Goal: Task Accomplishment & Management: Complete application form

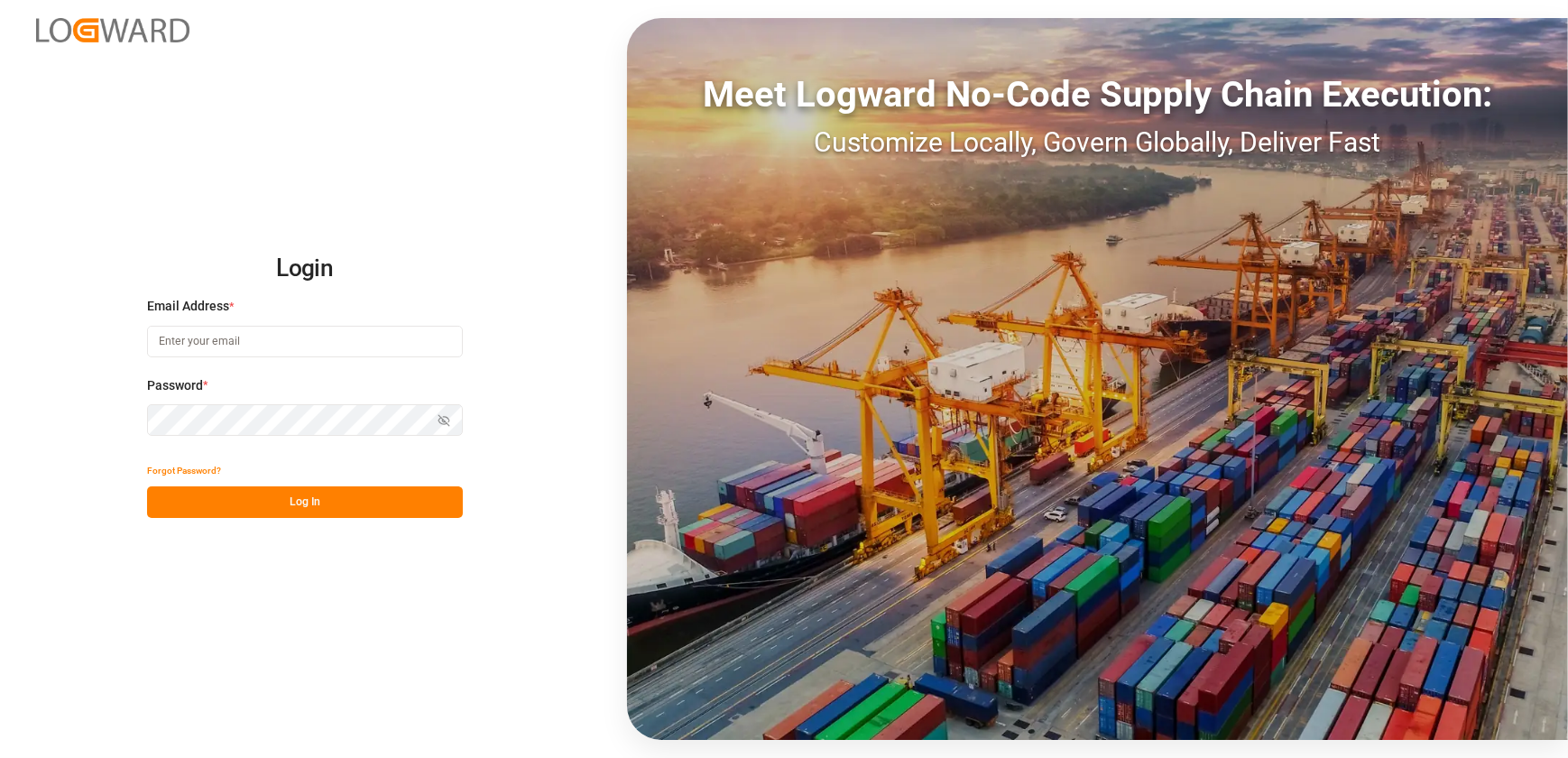
click at [274, 342] on input at bounding box center [305, 342] width 315 height 31
type input "[EMAIL_ADDRESS][DOMAIN_NAME]"
click at [236, 499] on button "Log In" at bounding box center [305, 502] width 315 height 31
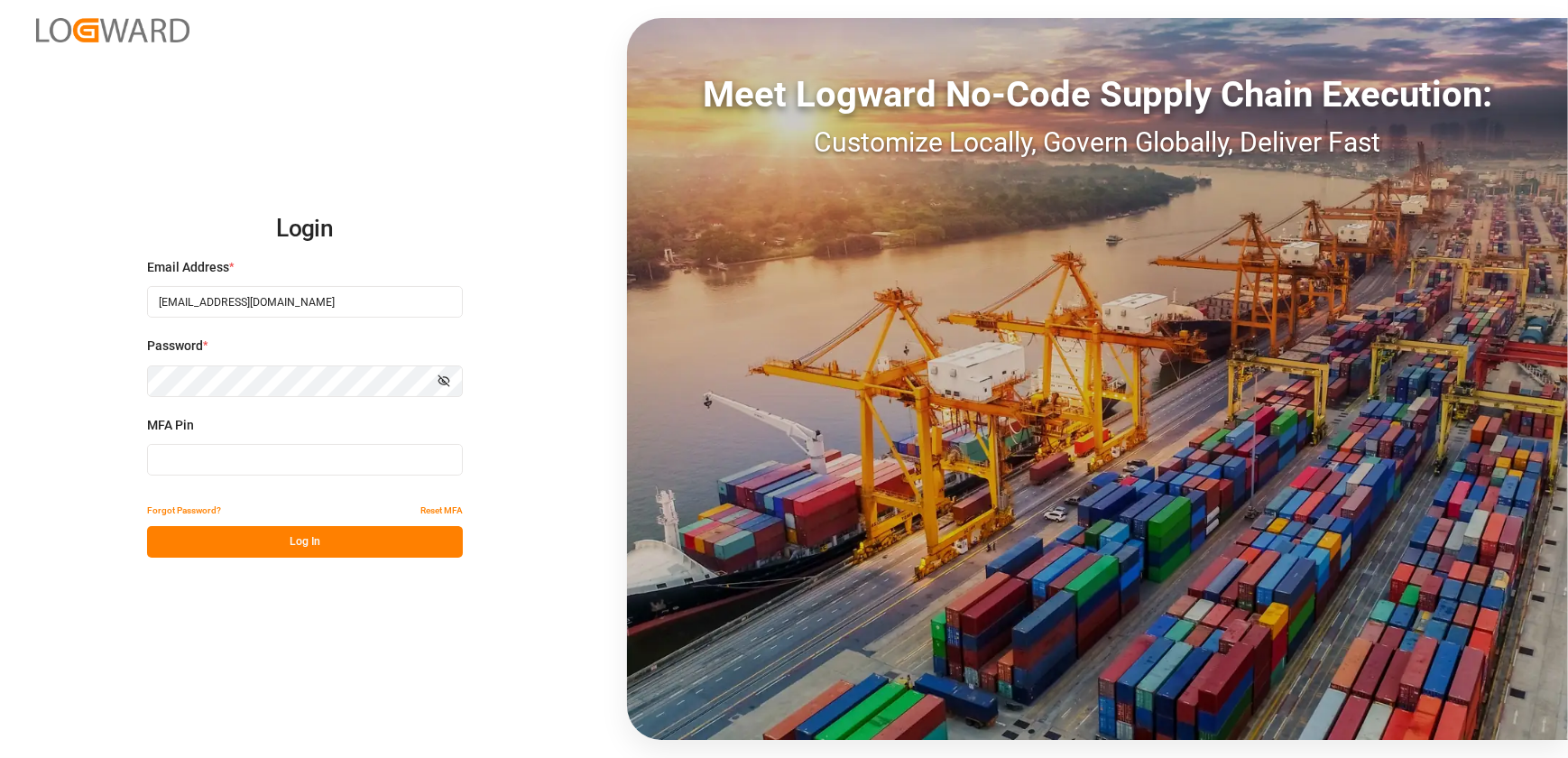
click at [282, 461] on input at bounding box center [305, 459] width 315 height 31
type input "316202"
click at [384, 545] on button "Log In" at bounding box center [305, 542] width 315 height 31
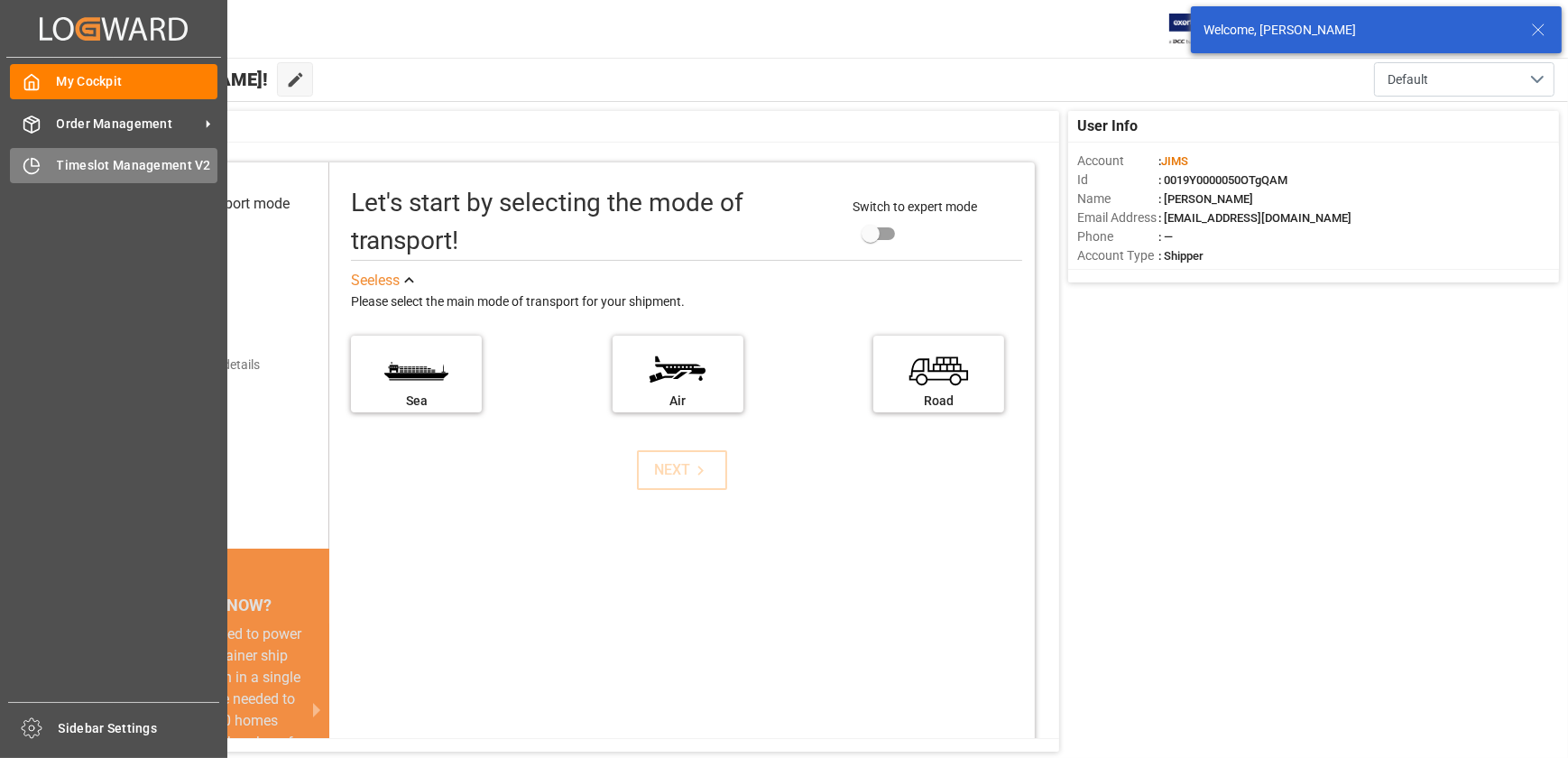
click at [36, 171] on icon at bounding box center [31, 166] width 18 height 18
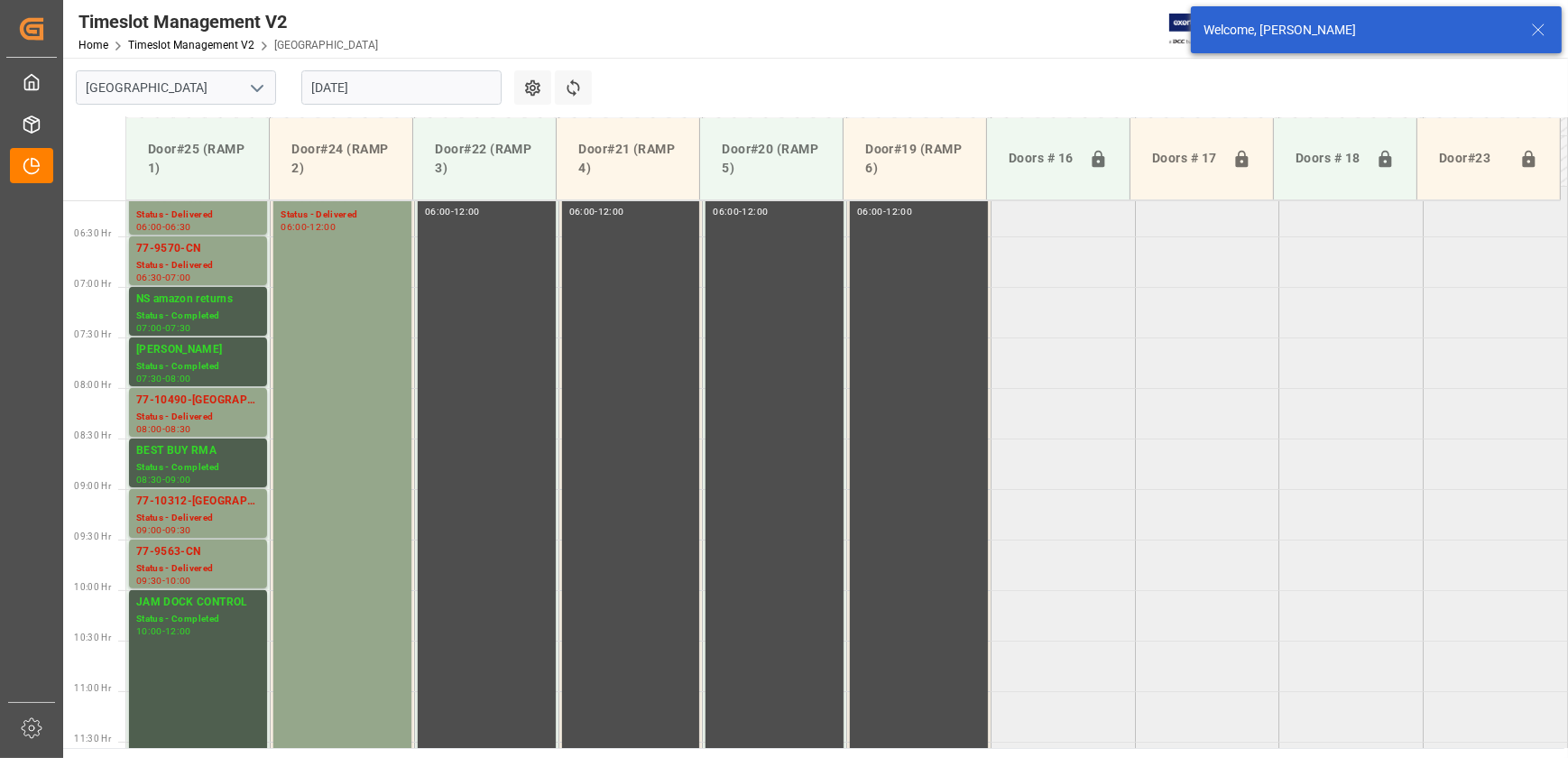
scroll to position [374, 0]
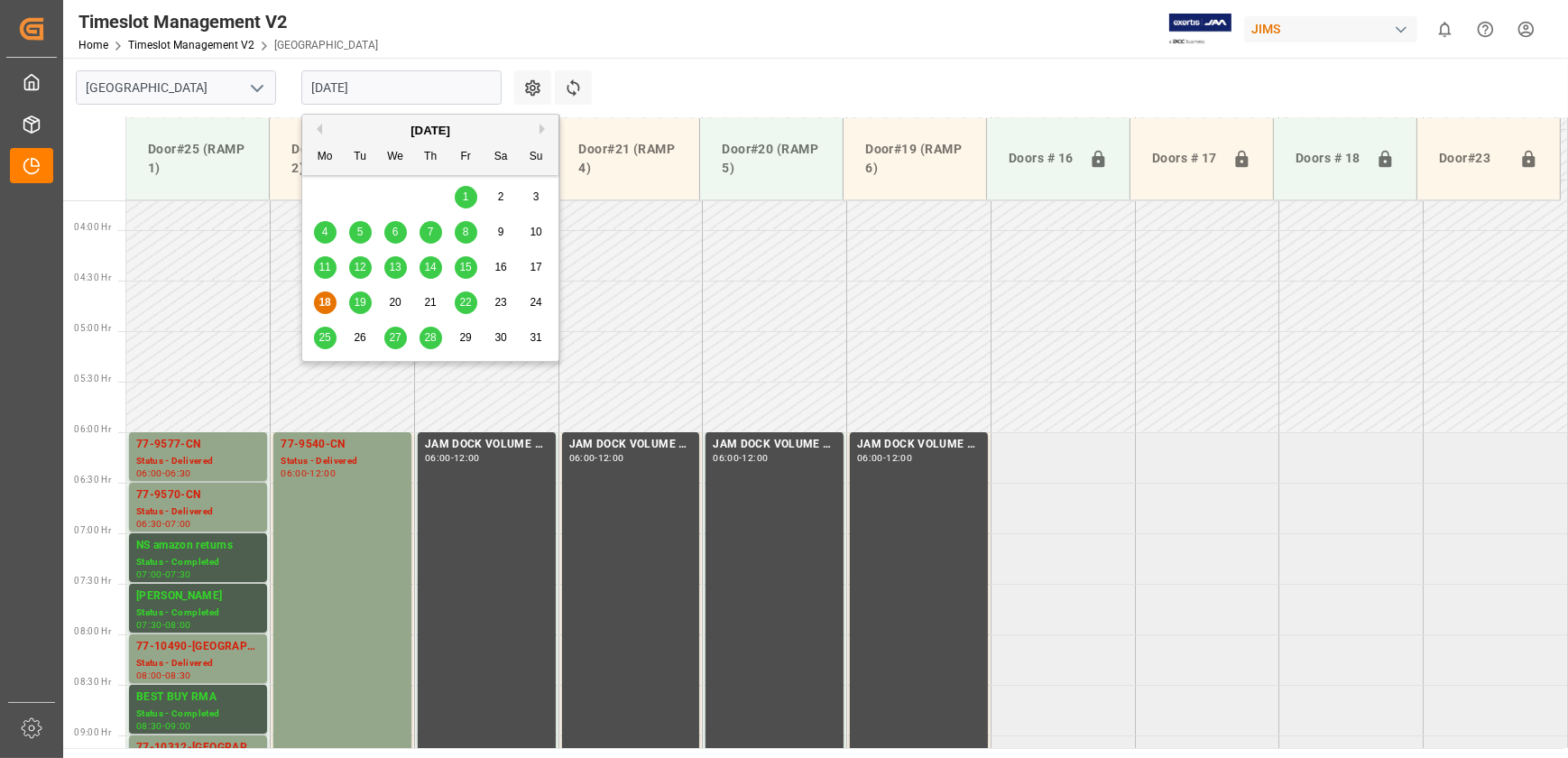
click at [400, 84] on input "[DATE]" at bounding box center [402, 87] width 201 height 34
click at [363, 302] on span "19" at bounding box center [359, 302] width 12 height 13
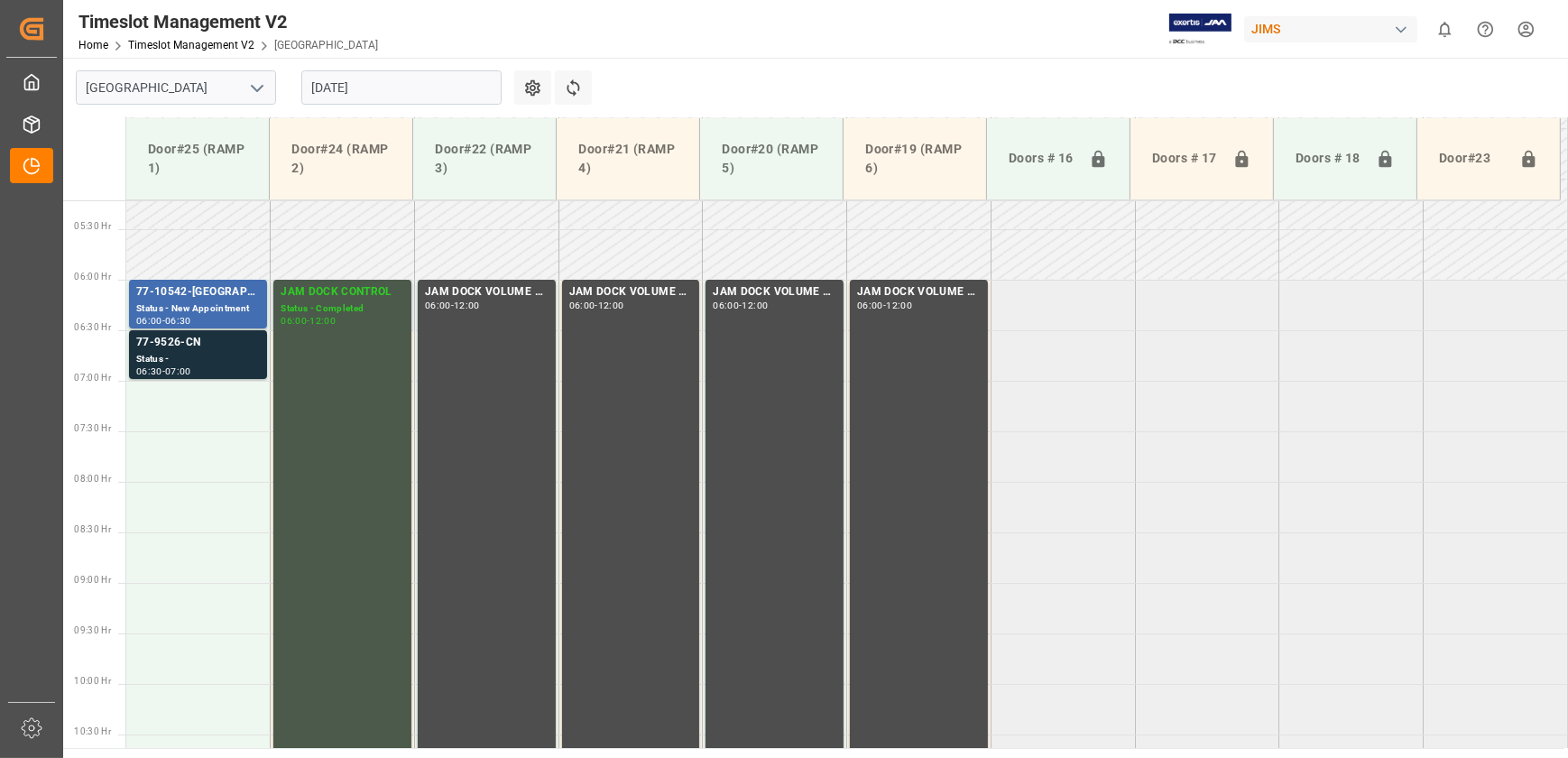
scroll to position [523, 0]
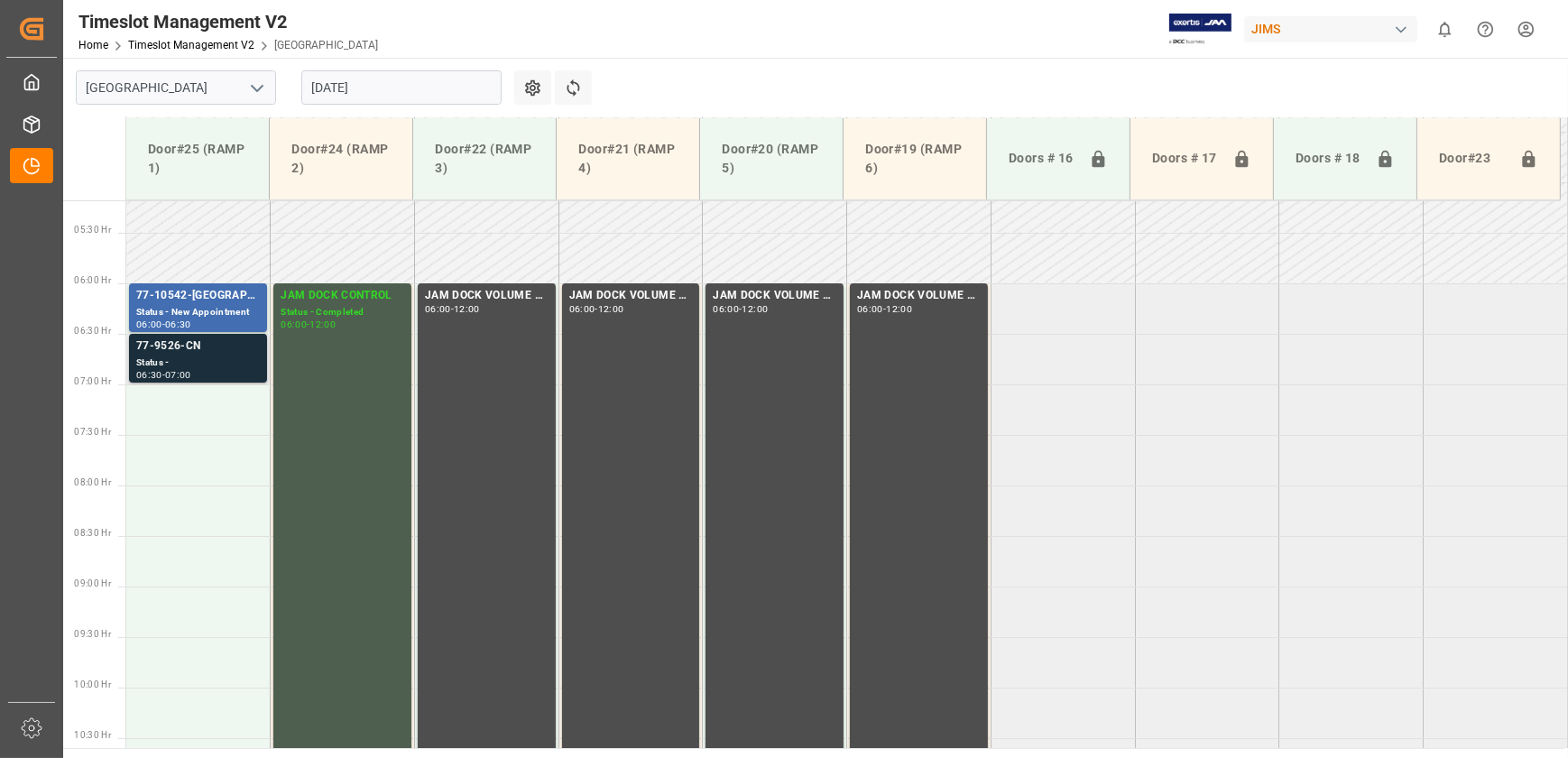
click at [193, 354] on div "77-9526-CN" at bounding box center [198, 347] width 123 height 18
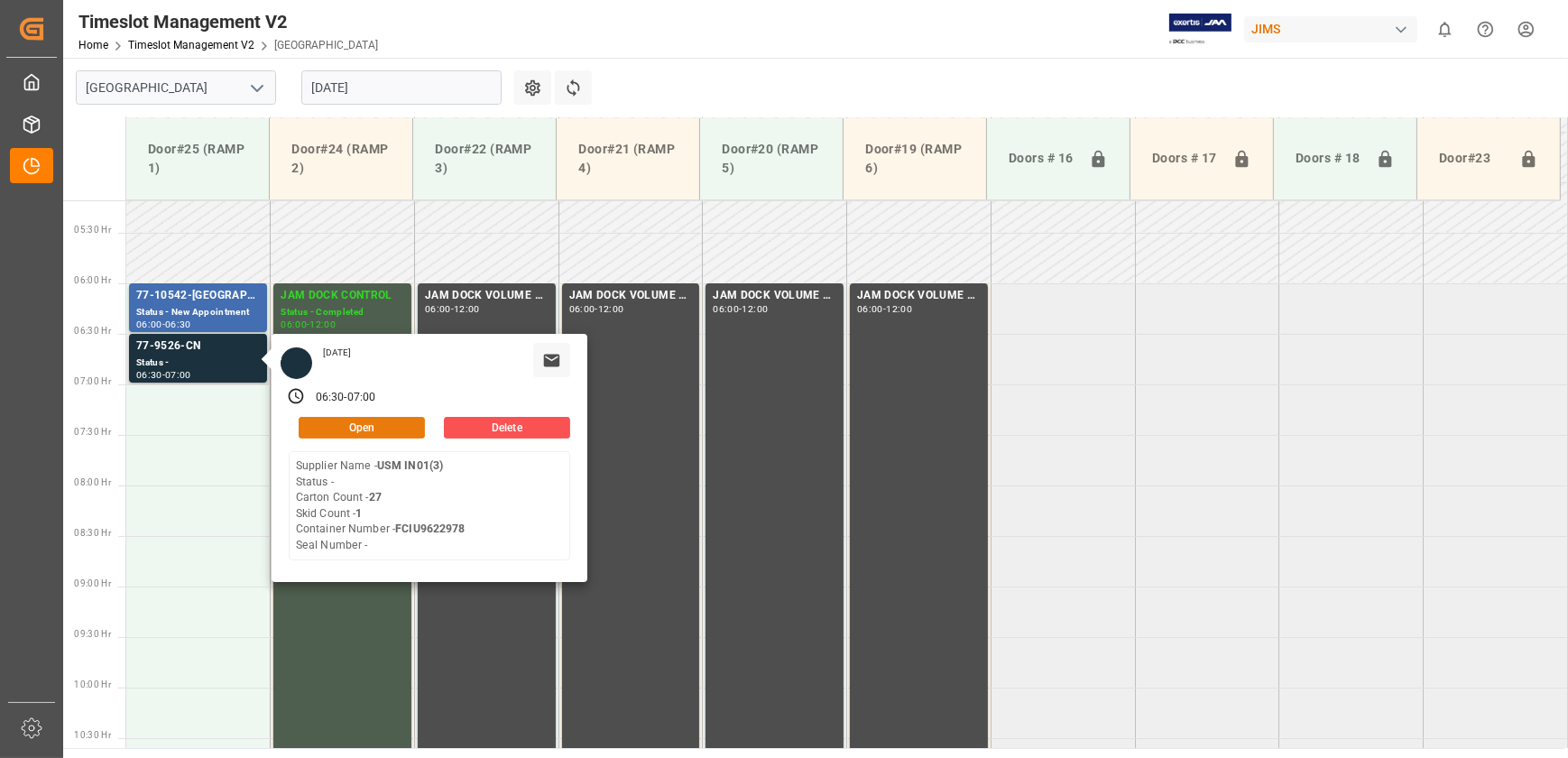
click at [387, 427] on button "Open" at bounding box center [361, 428] width 126 height 22
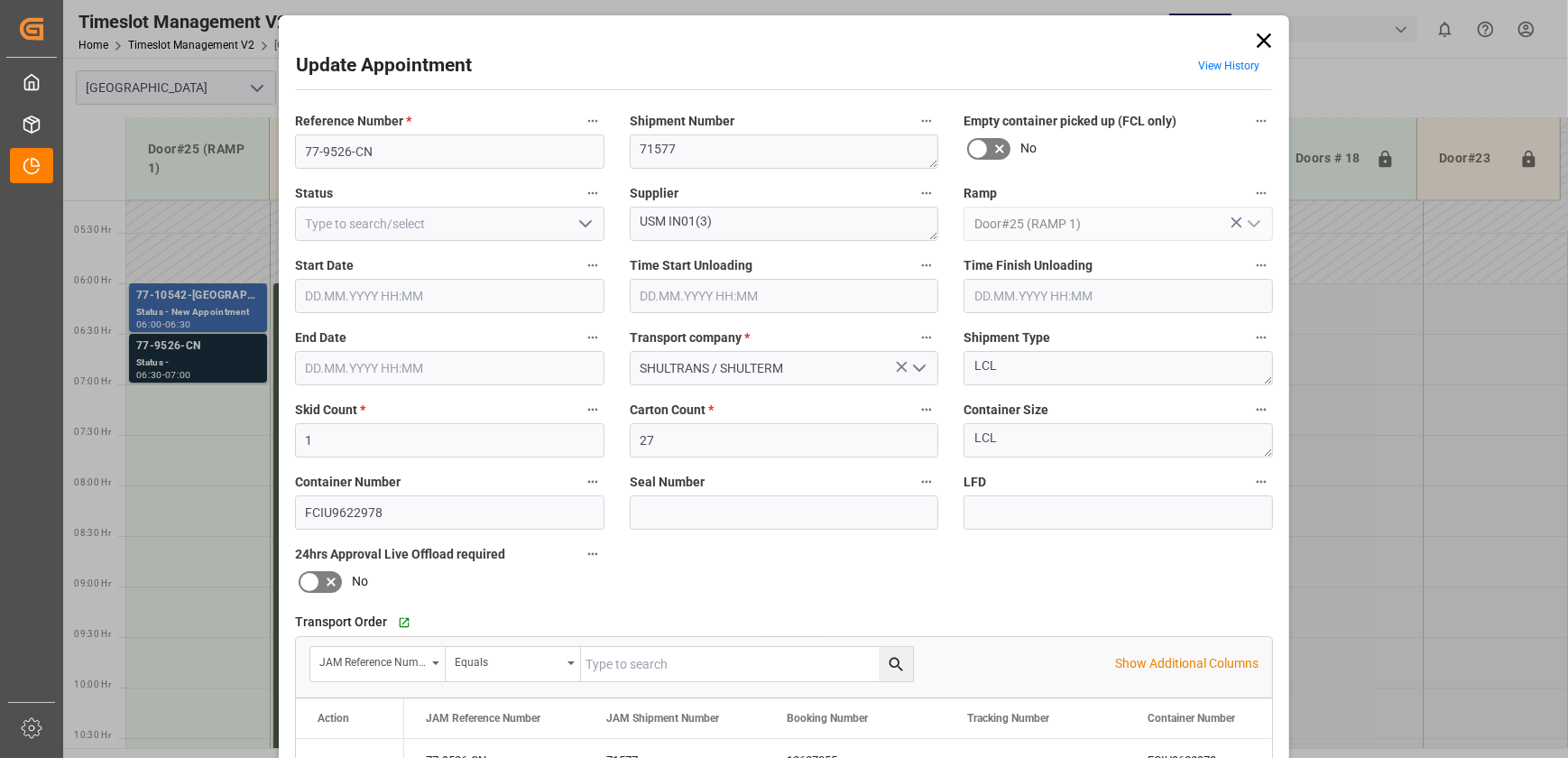
type input "1"
type input "27"
type input "[DATE] 06:30"
type input "[DATE] 07:00"
type input "[DATE] 19:27"
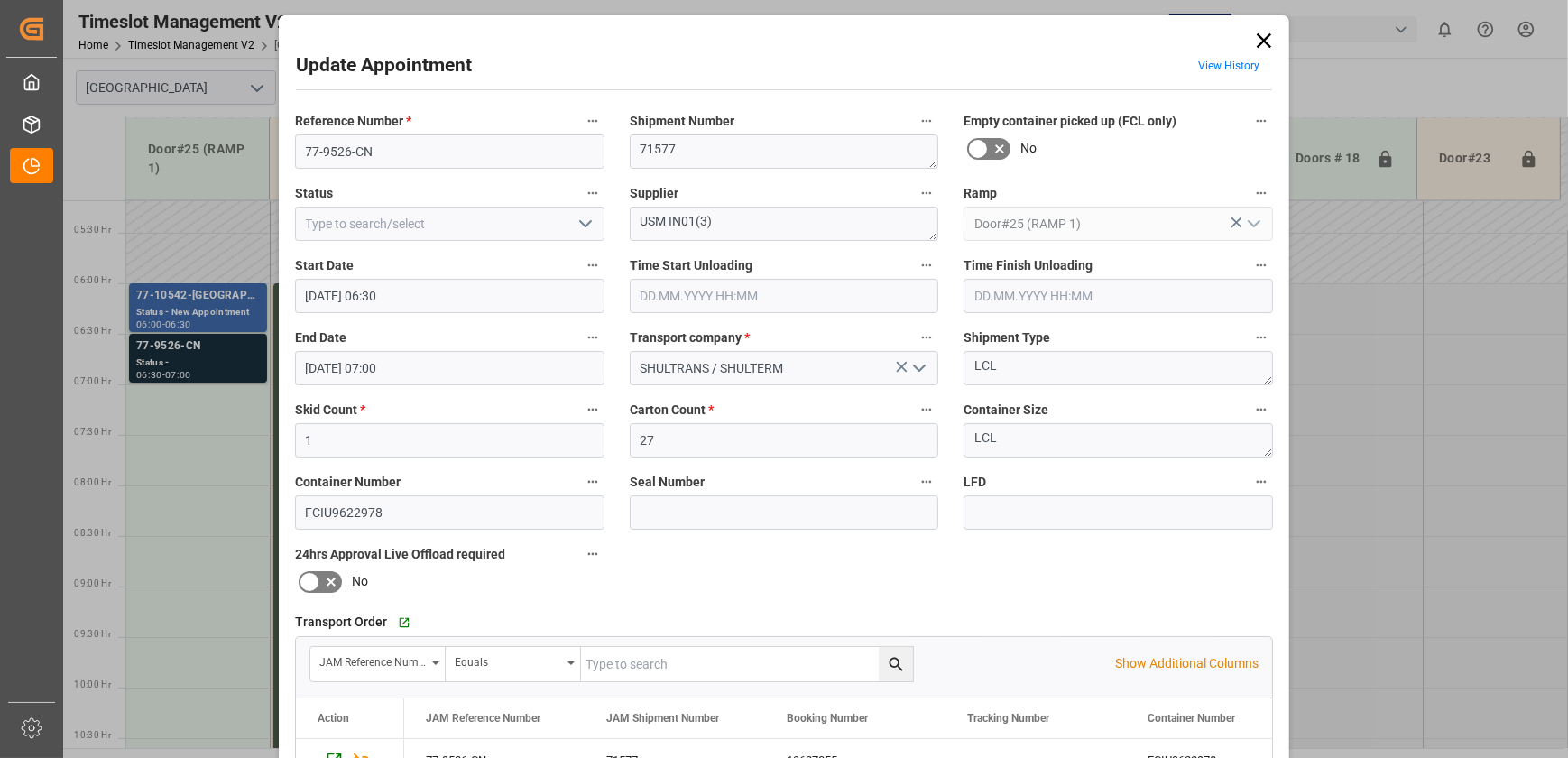
click at [581, 219] on icon "open menu" at bounding box center [586, 223] width 22 height 22
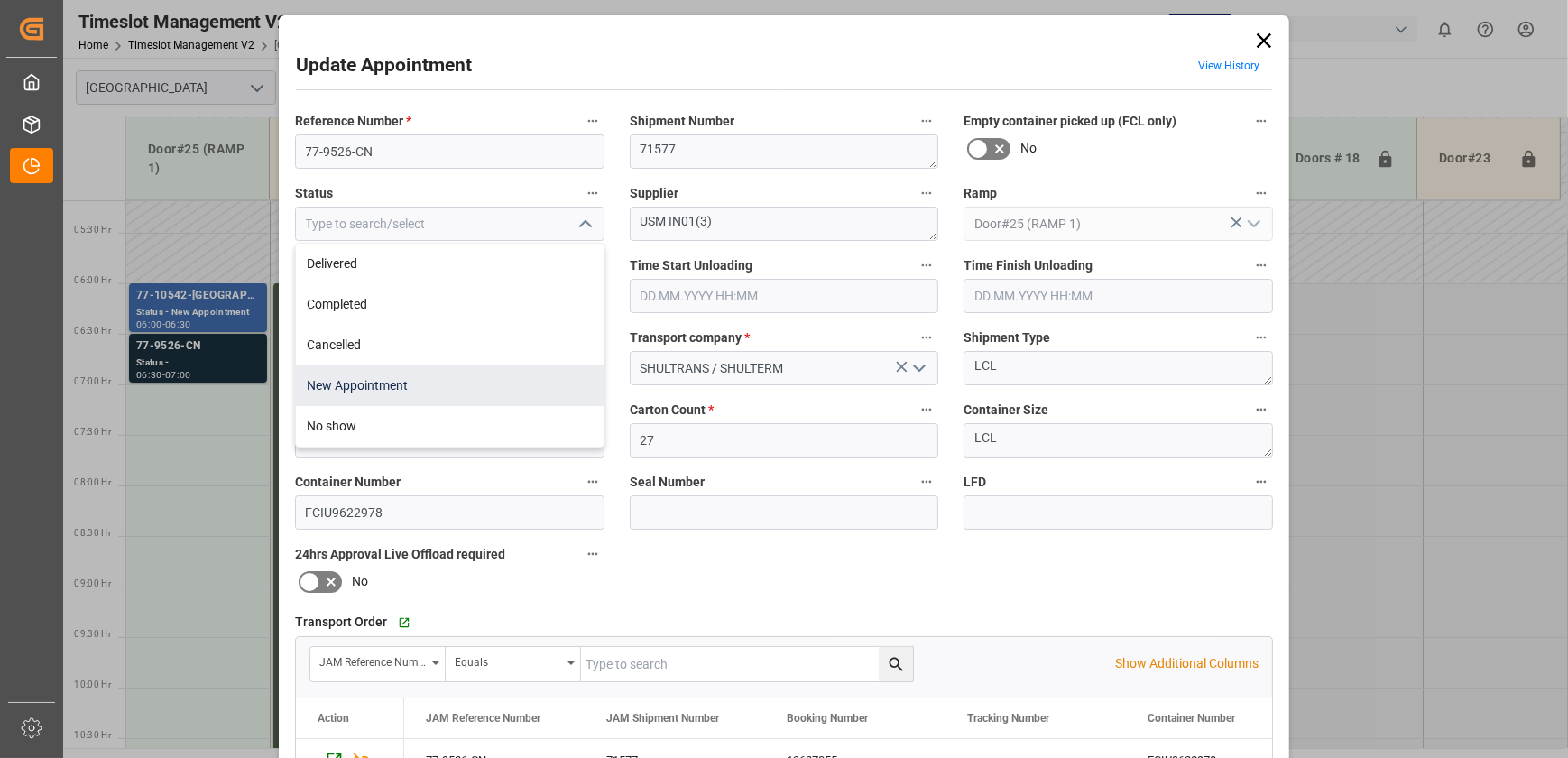
click at [457, 388] on div "New Appointment" at bounding box center [450, 385] width 308 height 40
type input "New Appointment"
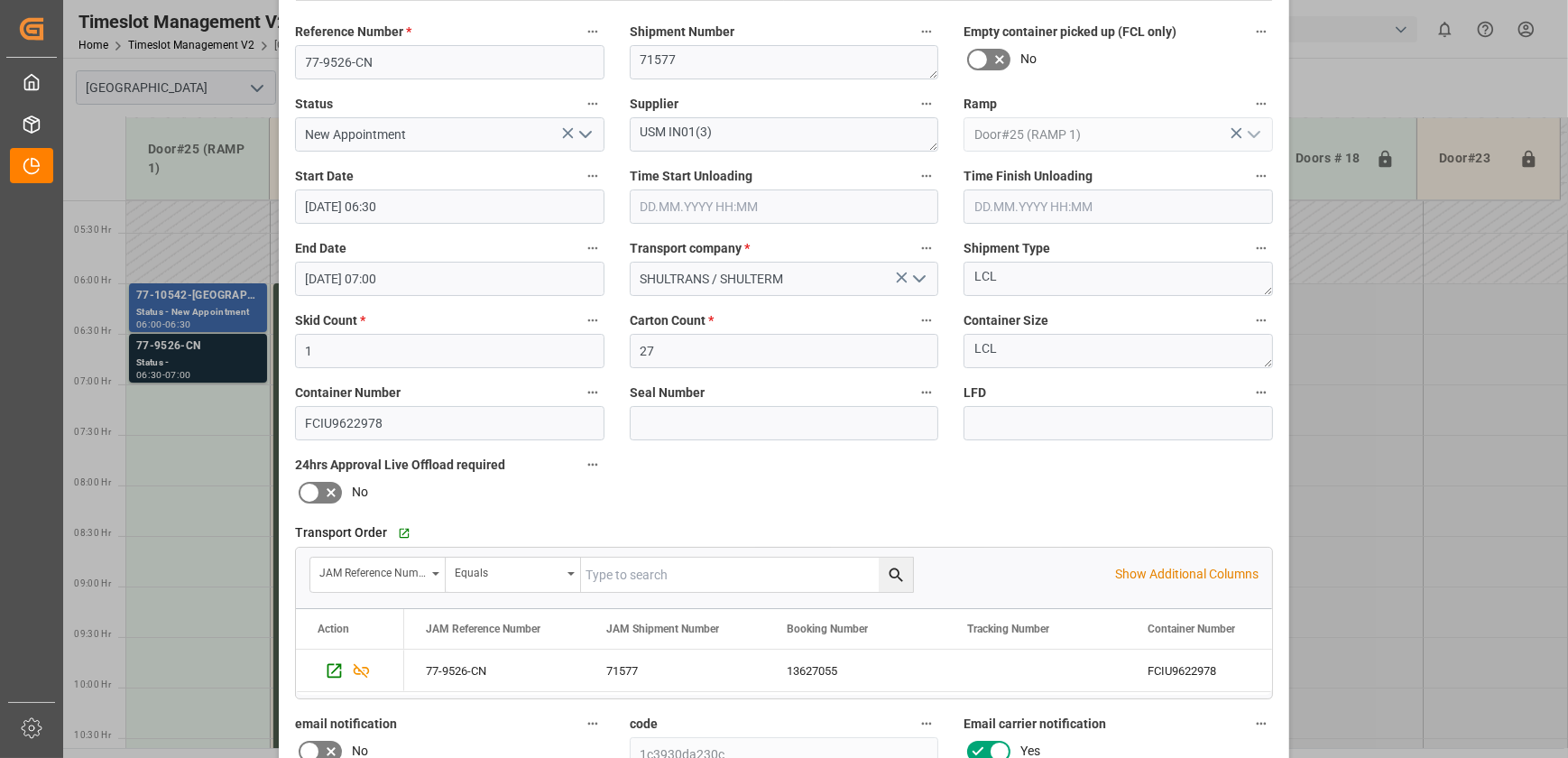
scroll to position [338, 0]
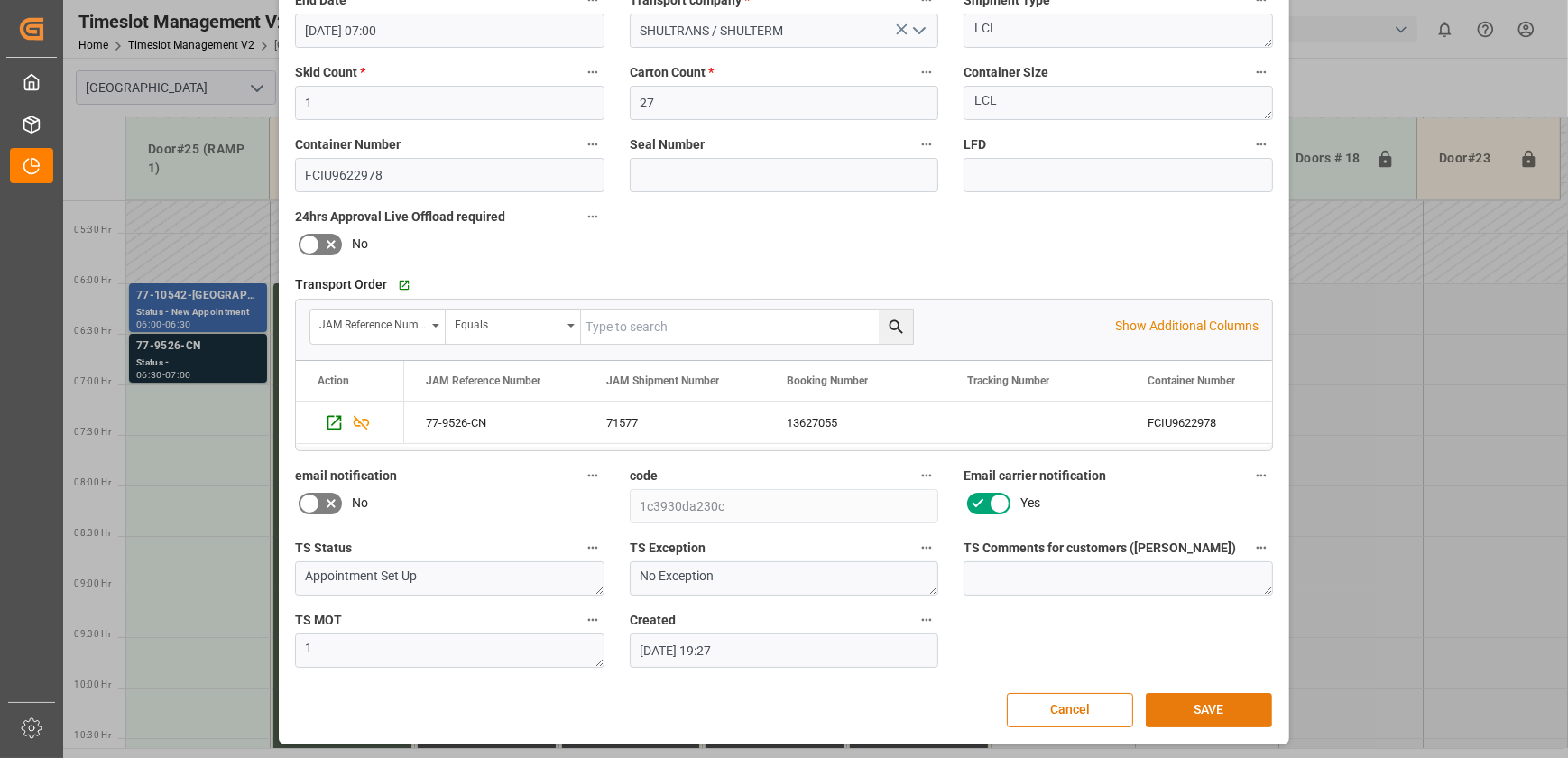
click at [1224, 712] on button "SAVE" at bounding box center [1209, 710] width 126 height 34
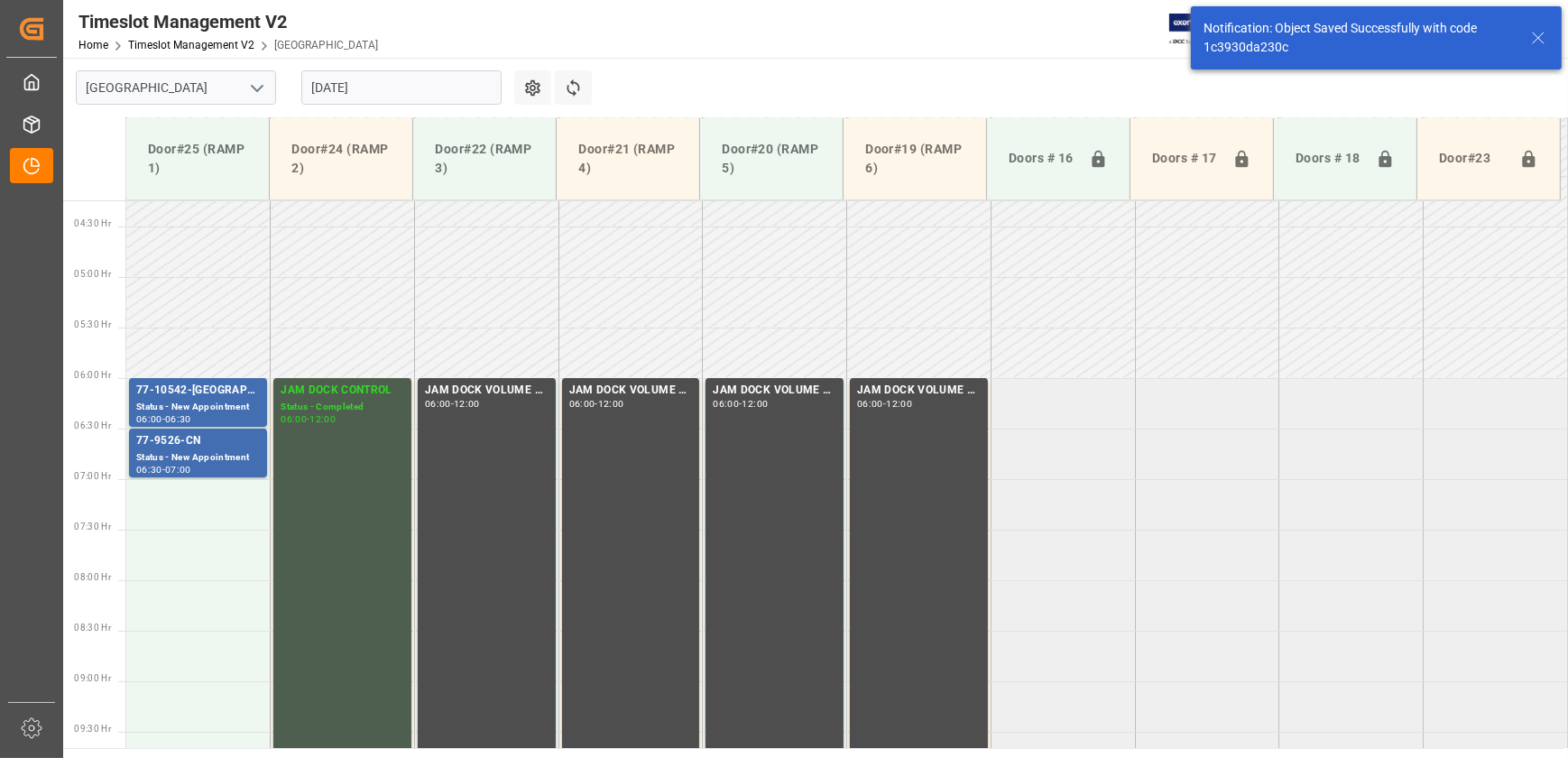
scroll to position [512, 0]
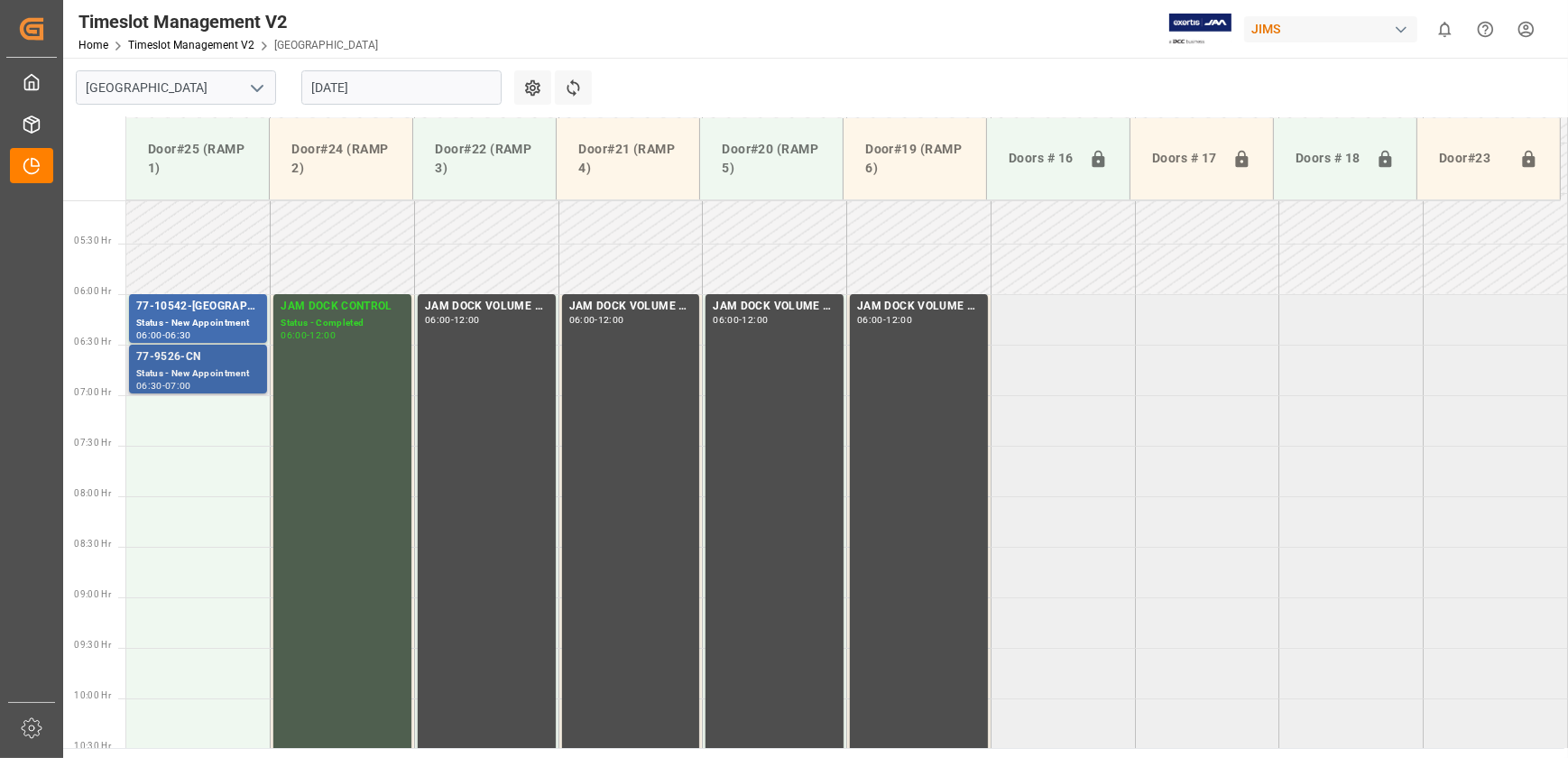
click at [239, 373] on div "Status - New Appointment" at bounding box center [198, 374] width 123 height 16
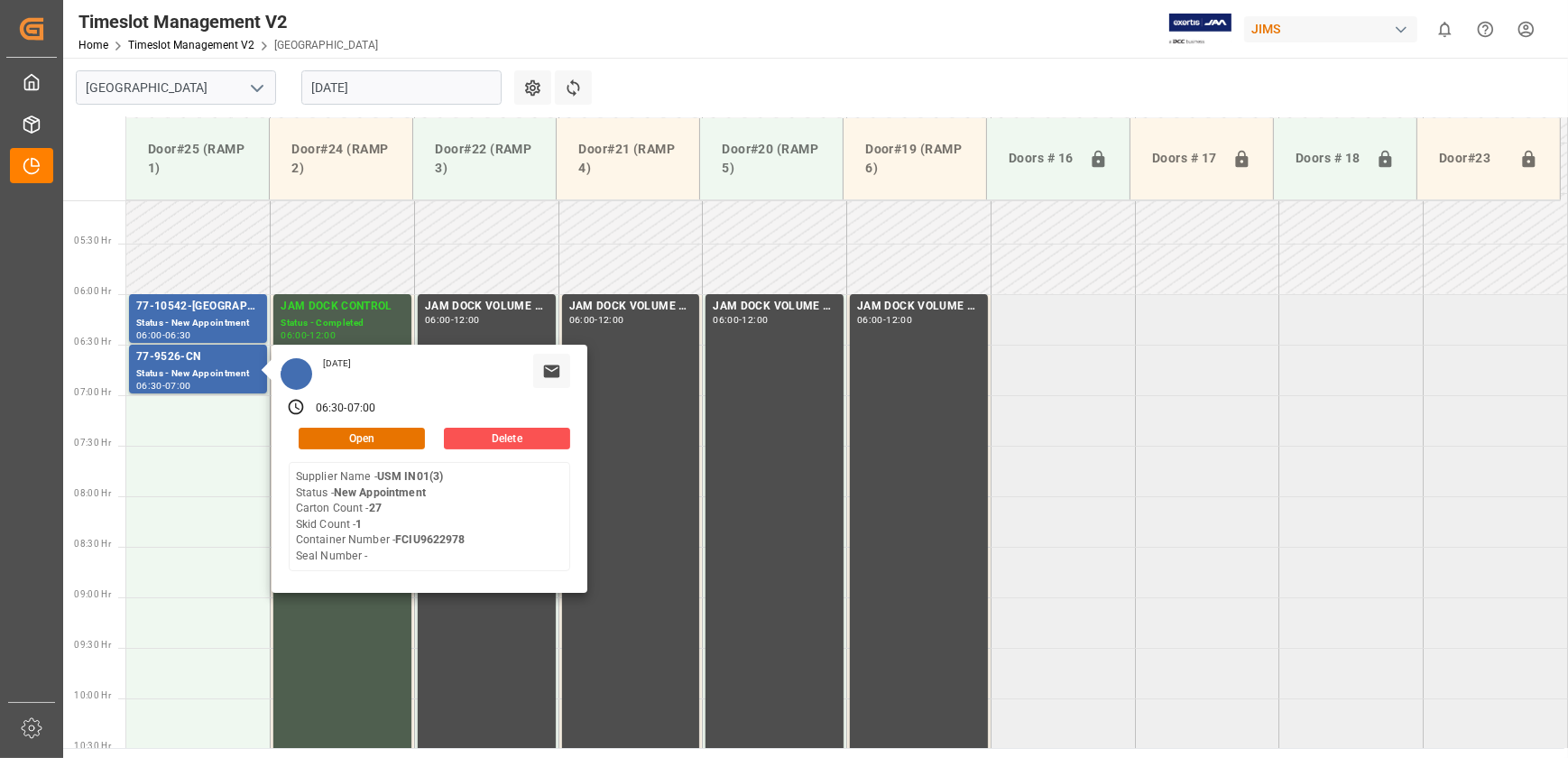
click at [383, 81] on input "[DATE]" at bounding box center [402, 87] width 201 height 34
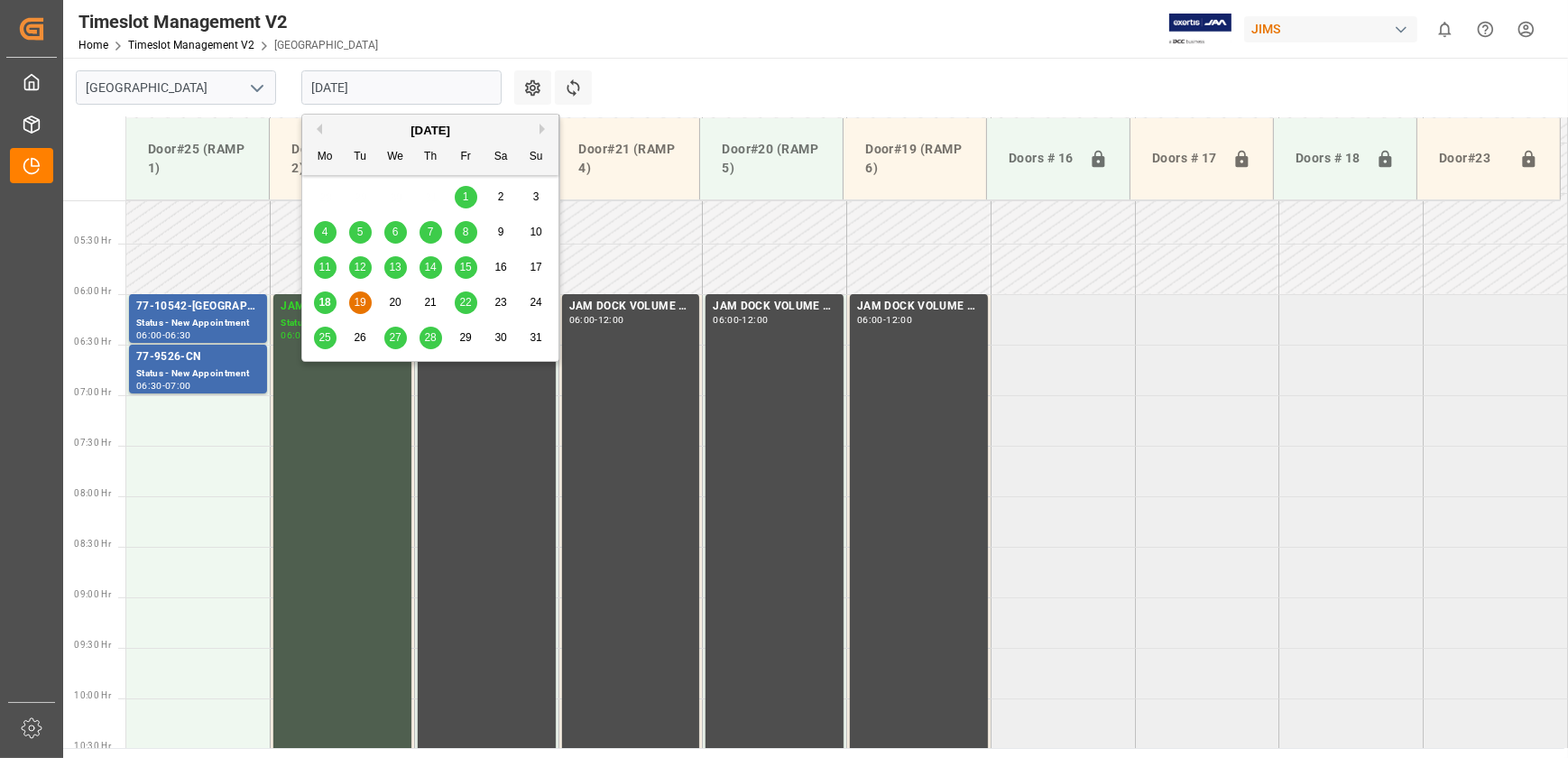
click at [403, 308] on div "20" at bounding box center [396, 304] width 23 height 22
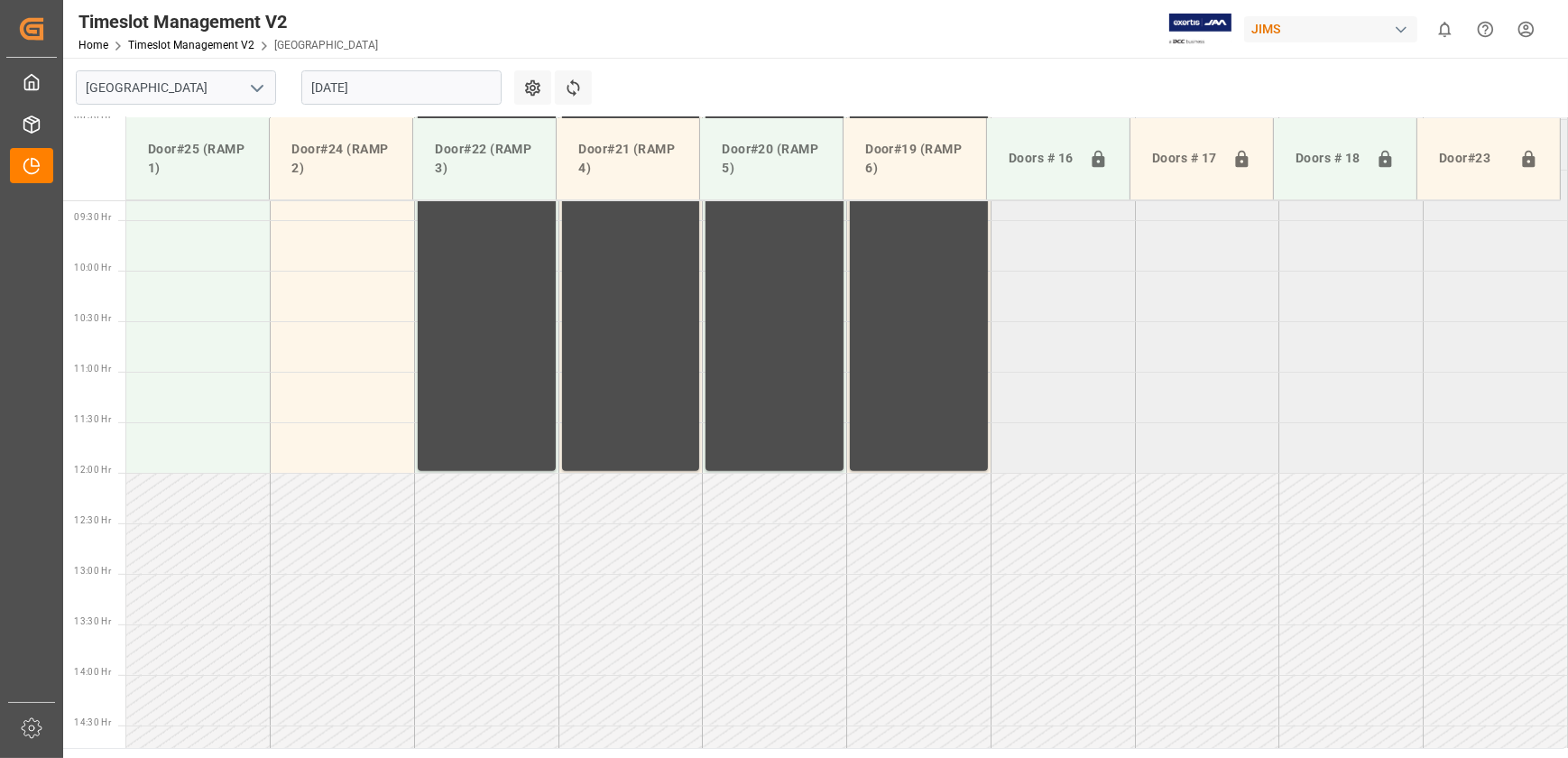
scroll to position [621, 0]
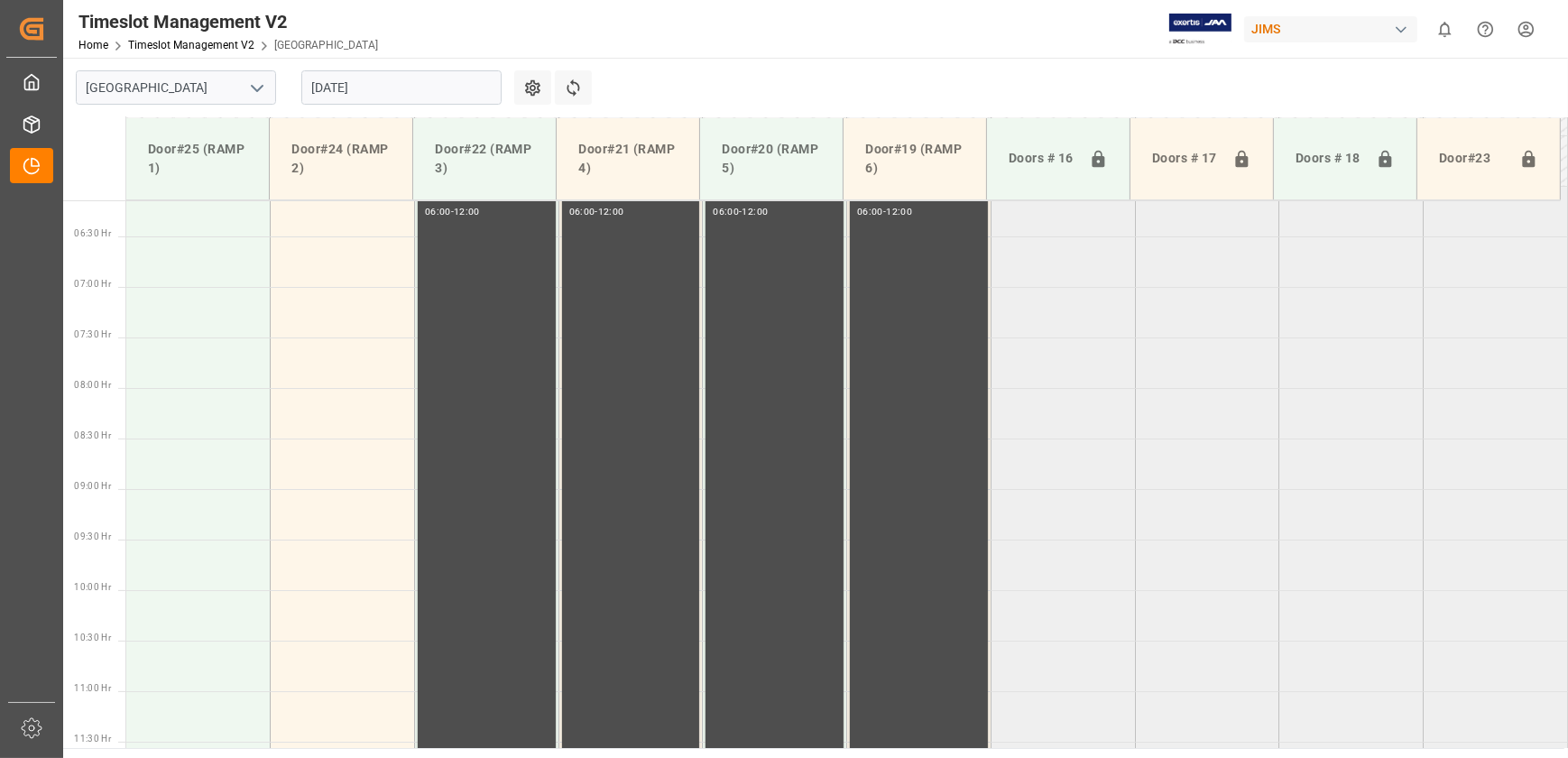
click at [349, 77] on input "[DATE]" at bounding box center [402, 87] width 201 height 34
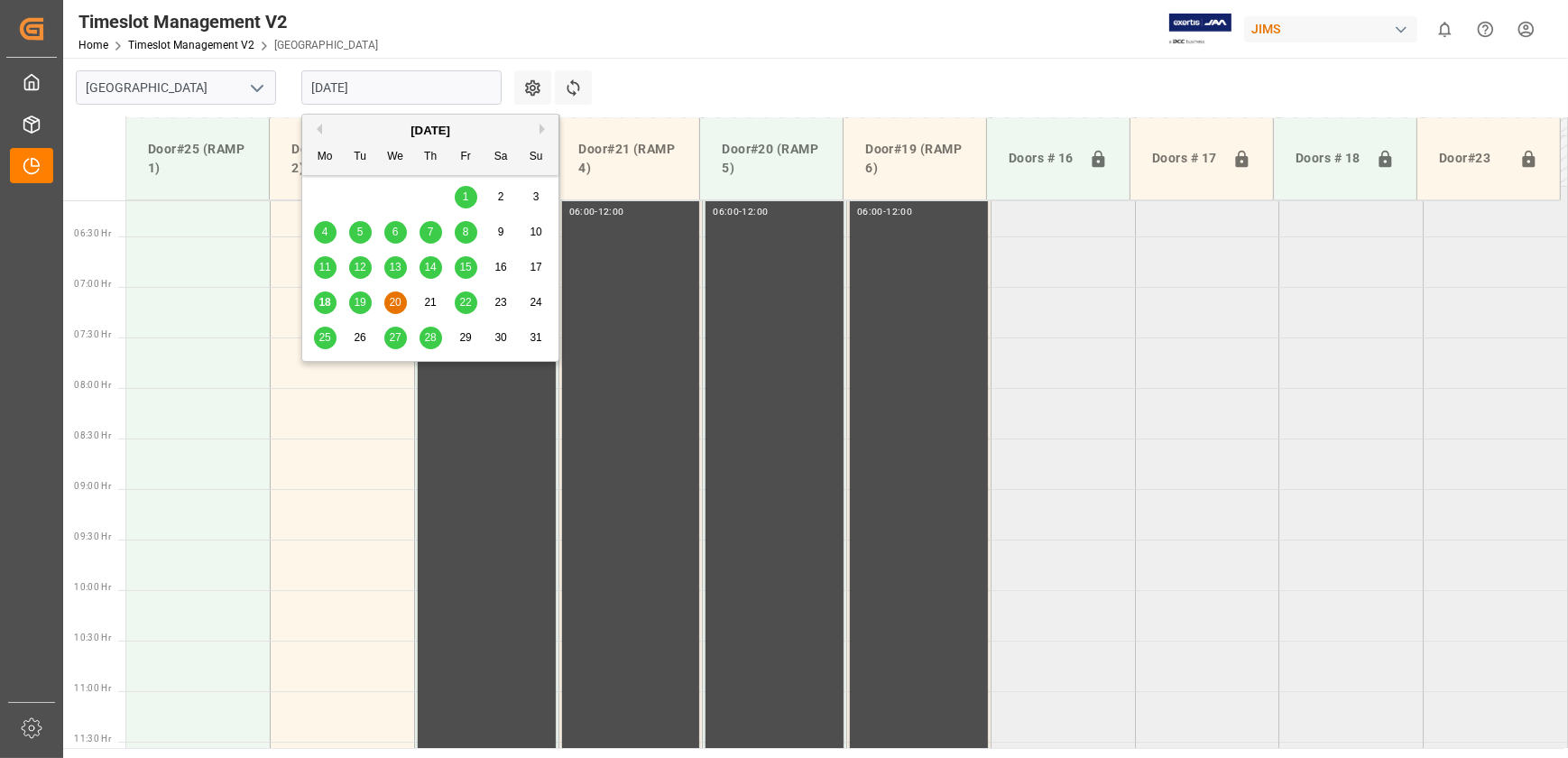
click at [327, 302] on span "18" at bounding box center [324, 302] width 12 height 13
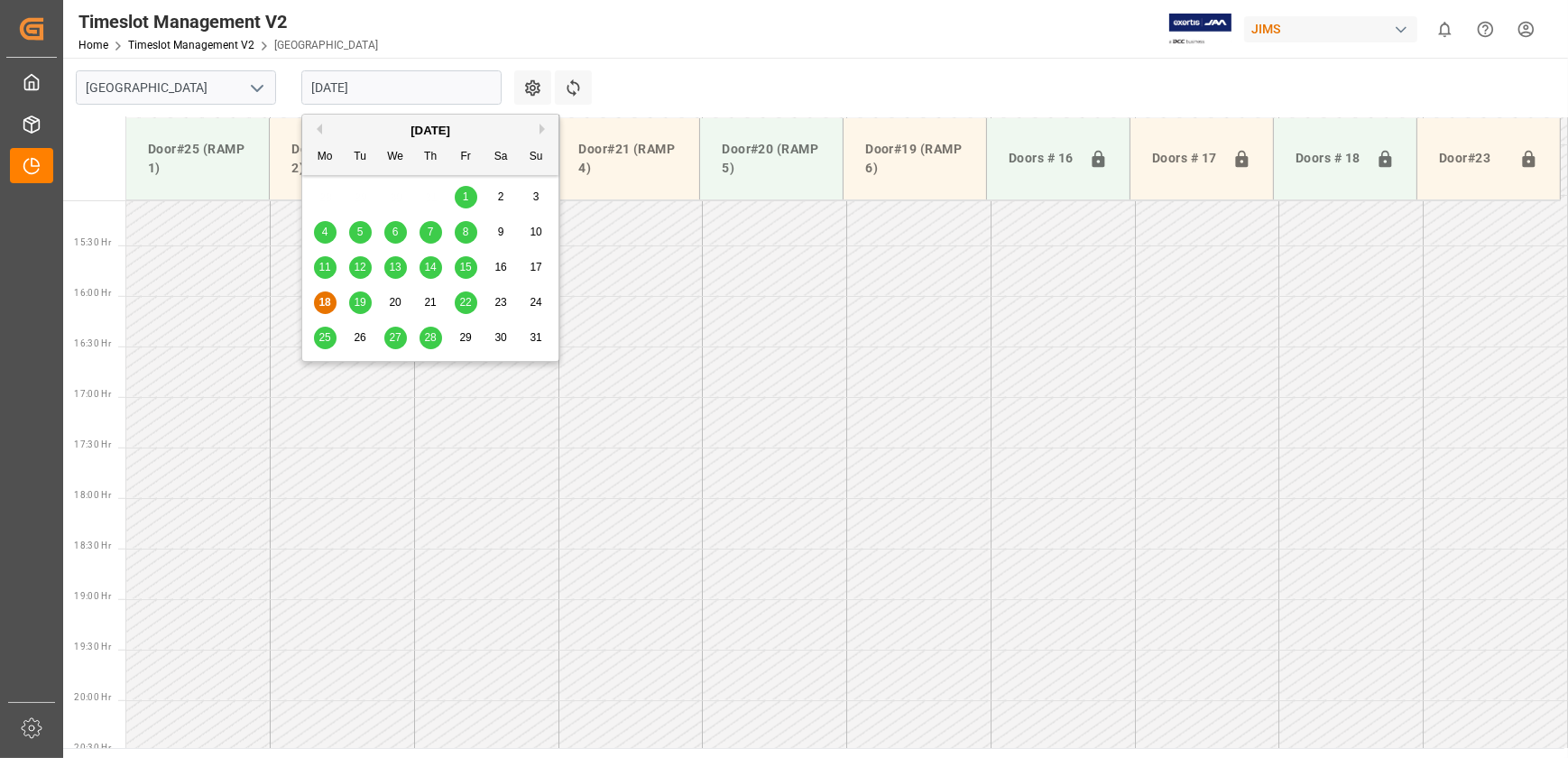
click at [408, 81] on input "[DATE]" at bounding box center [402, 87] width 201 height 34
click at [362, 297] on span "19" at bounding box center [359, 302] width 12 height 13
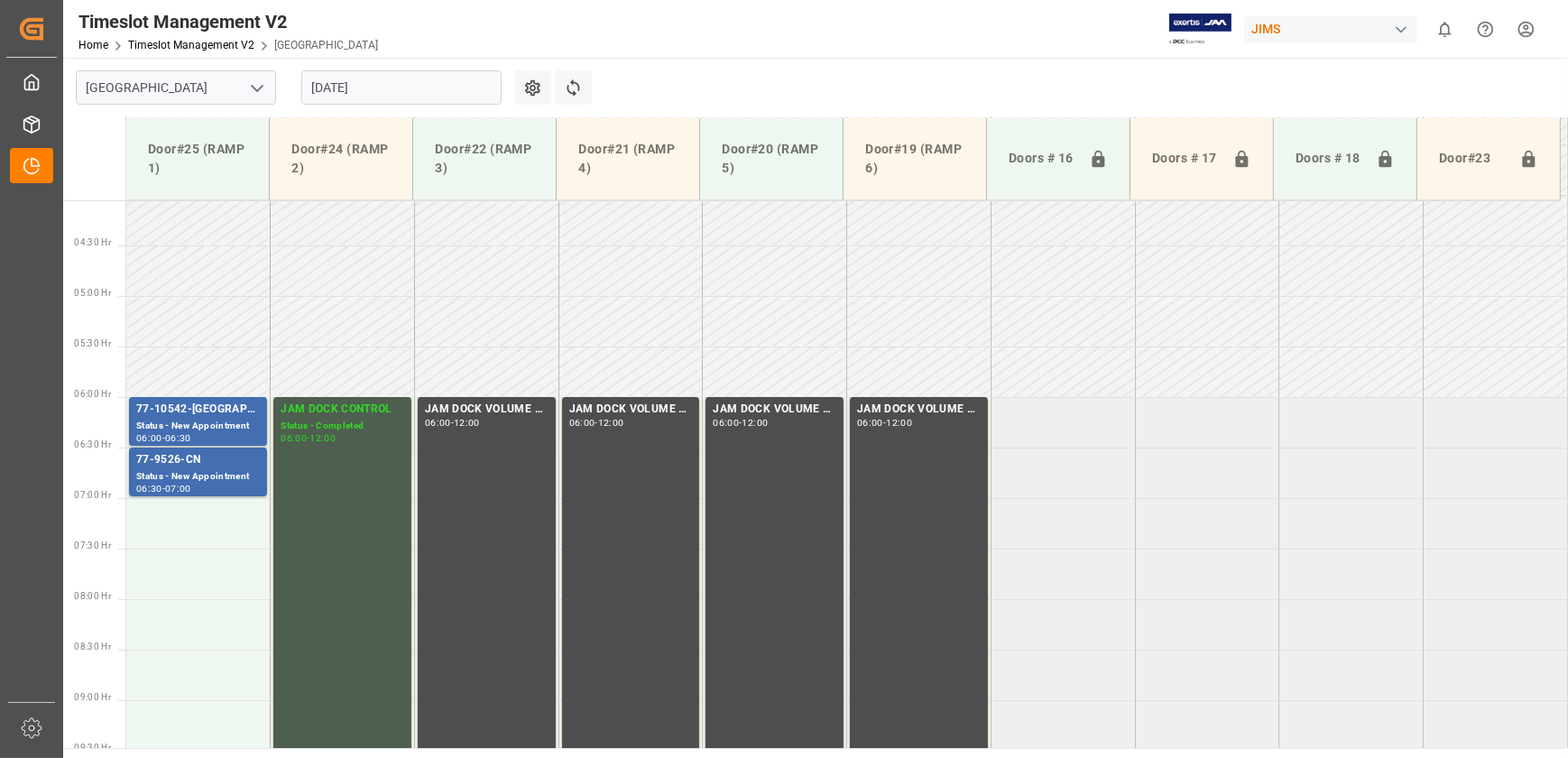
scroll to position [371, 0]
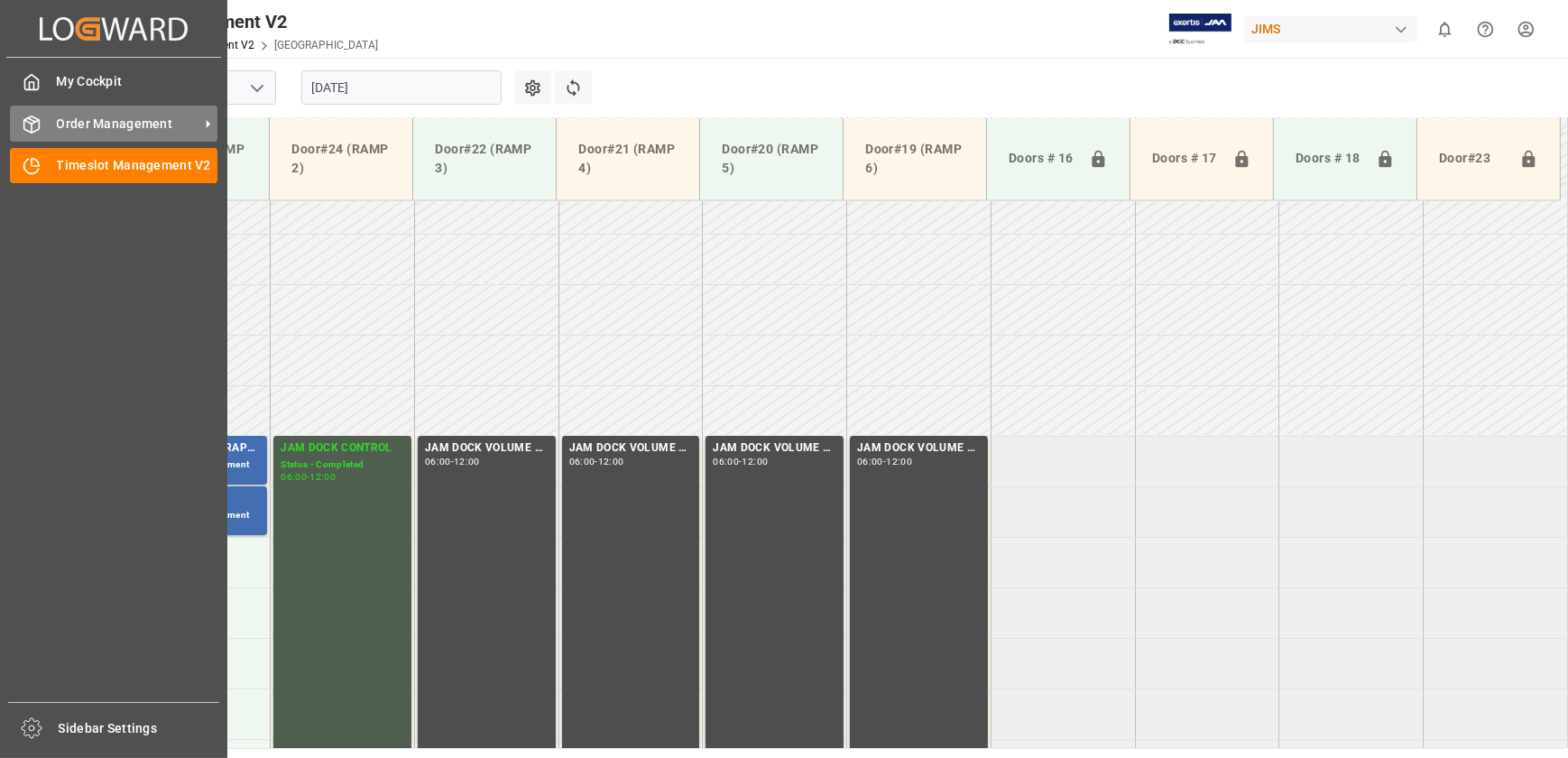
click at [45, 126] on div "Order Management Order Management" at bounding box center [114, 123] width 208 height 35
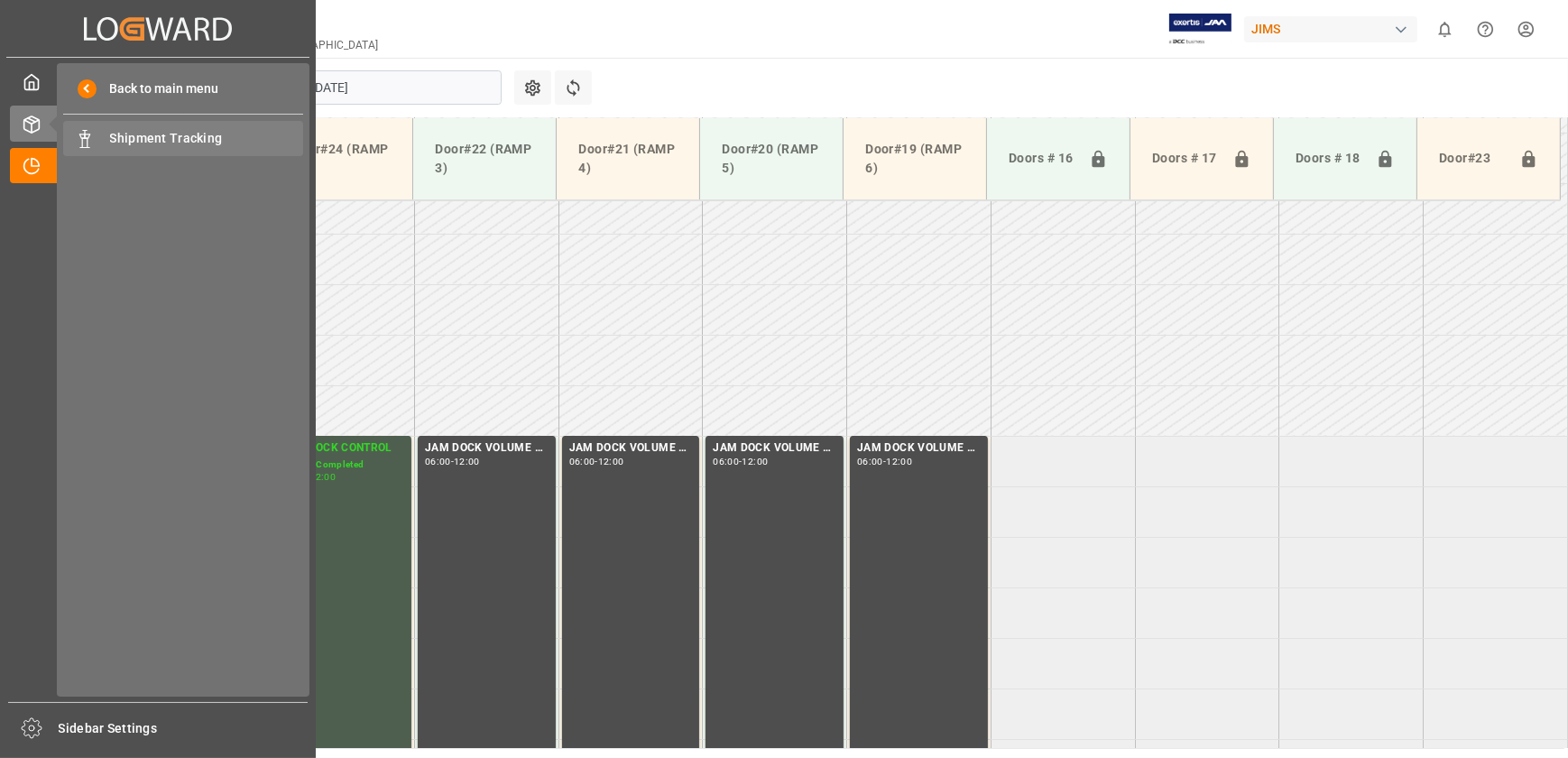
click at [185, 137] on span "Shipment Tracking" at bounding box center [207, 138] width 194 height 19
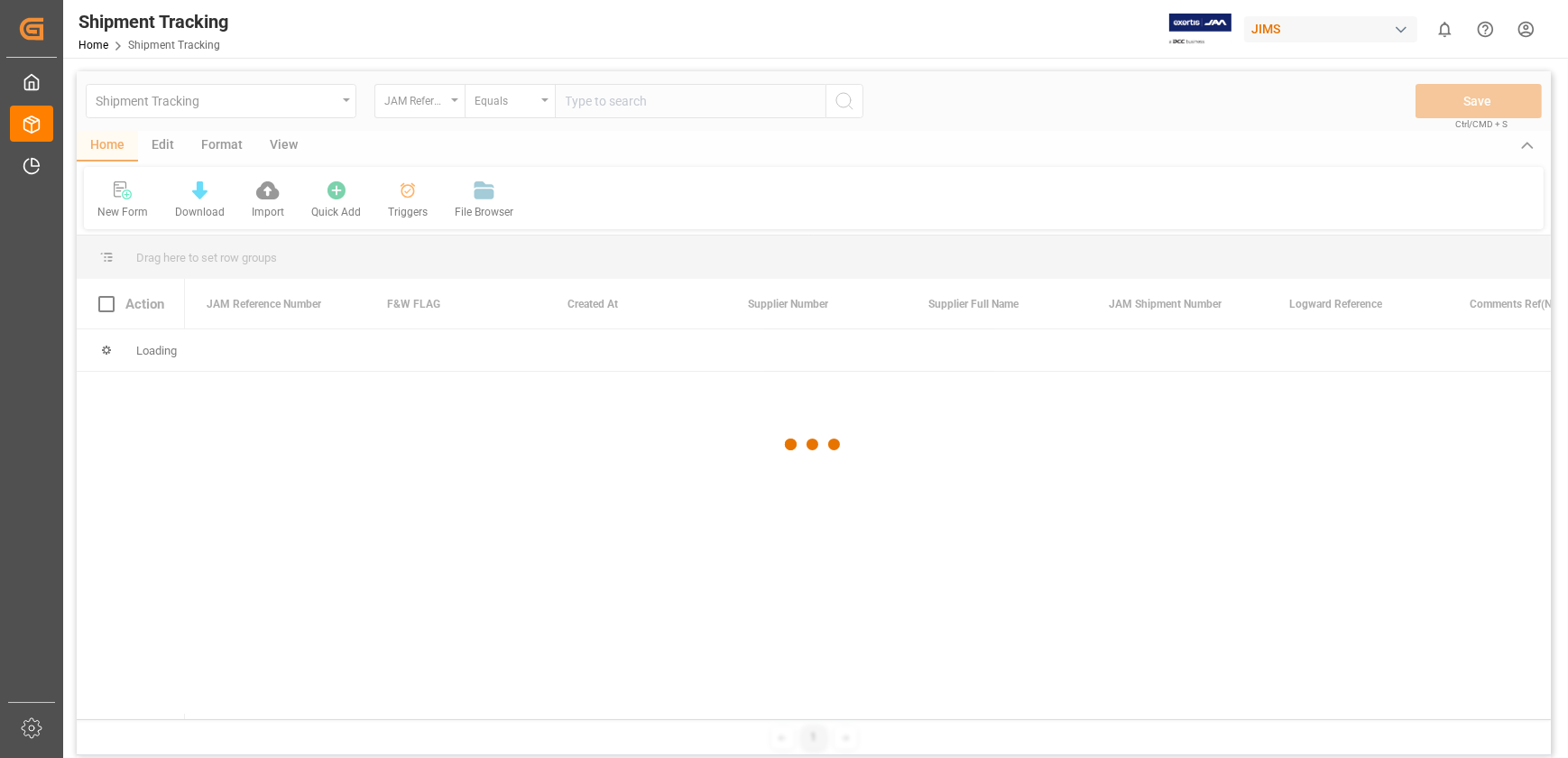
click at [620, 106] on div at bounding box center [814, 445] width 1475 height 747
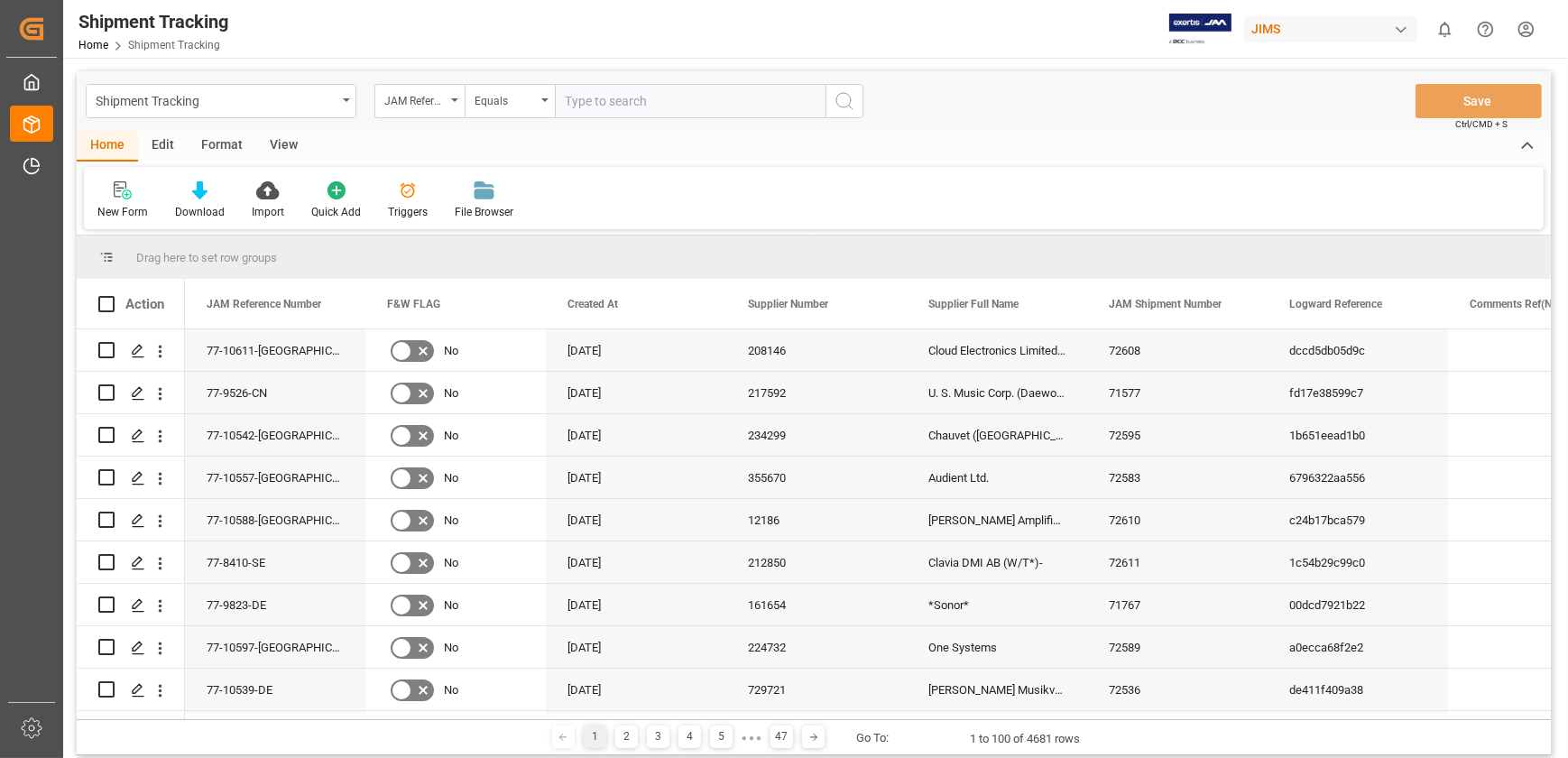
click at [763, 108] on input "text" at bounding box center [690, 101] width 270 height 34
paste input "77-10604-US"
type input "77-10604-US"
click at [830, 97] on button "search button" at bounding box center [844, 101] width 38 height 34
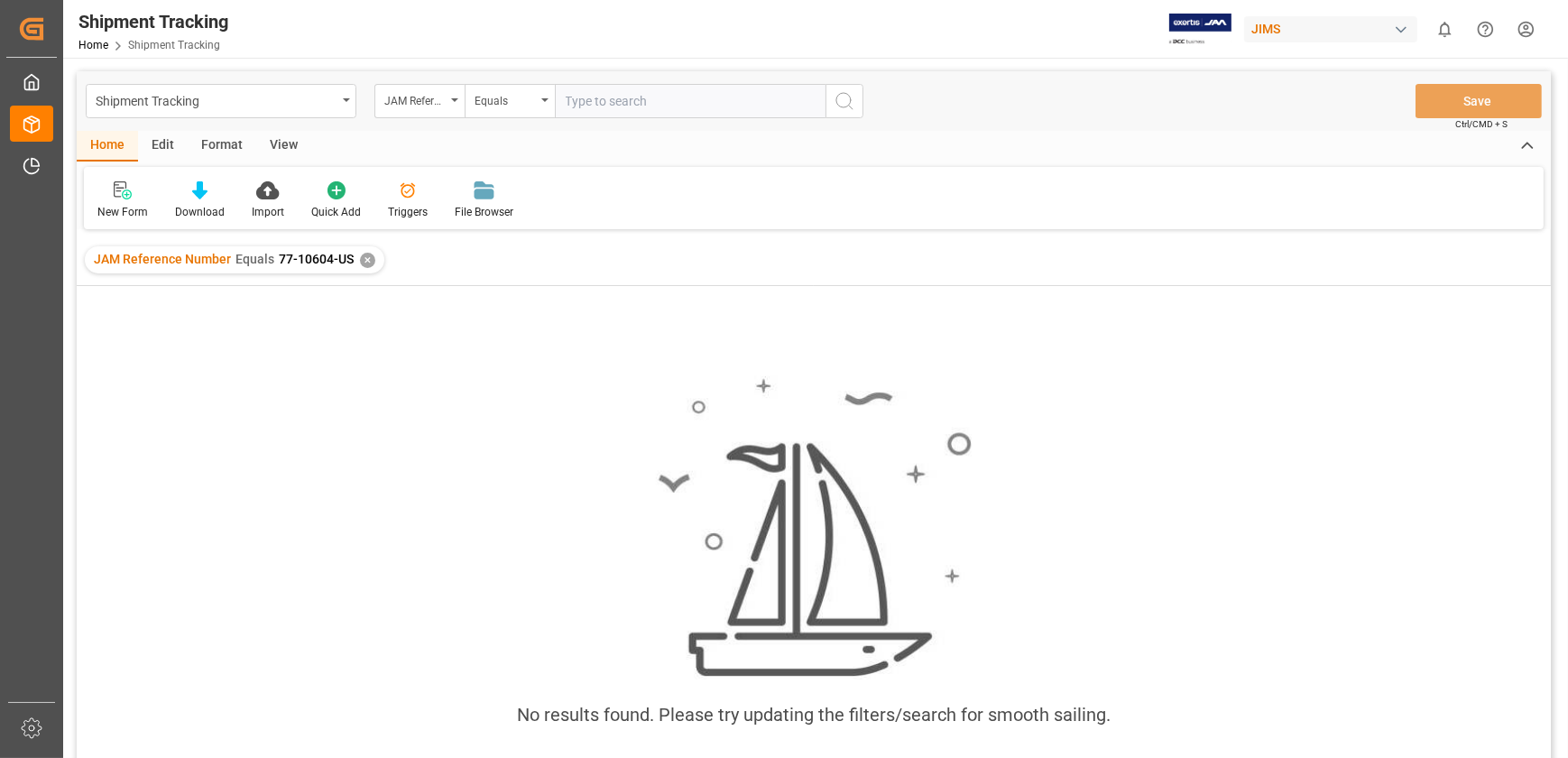
click at [663, 109] on input "text" at bounding box center [690, 101] width 270 height 34
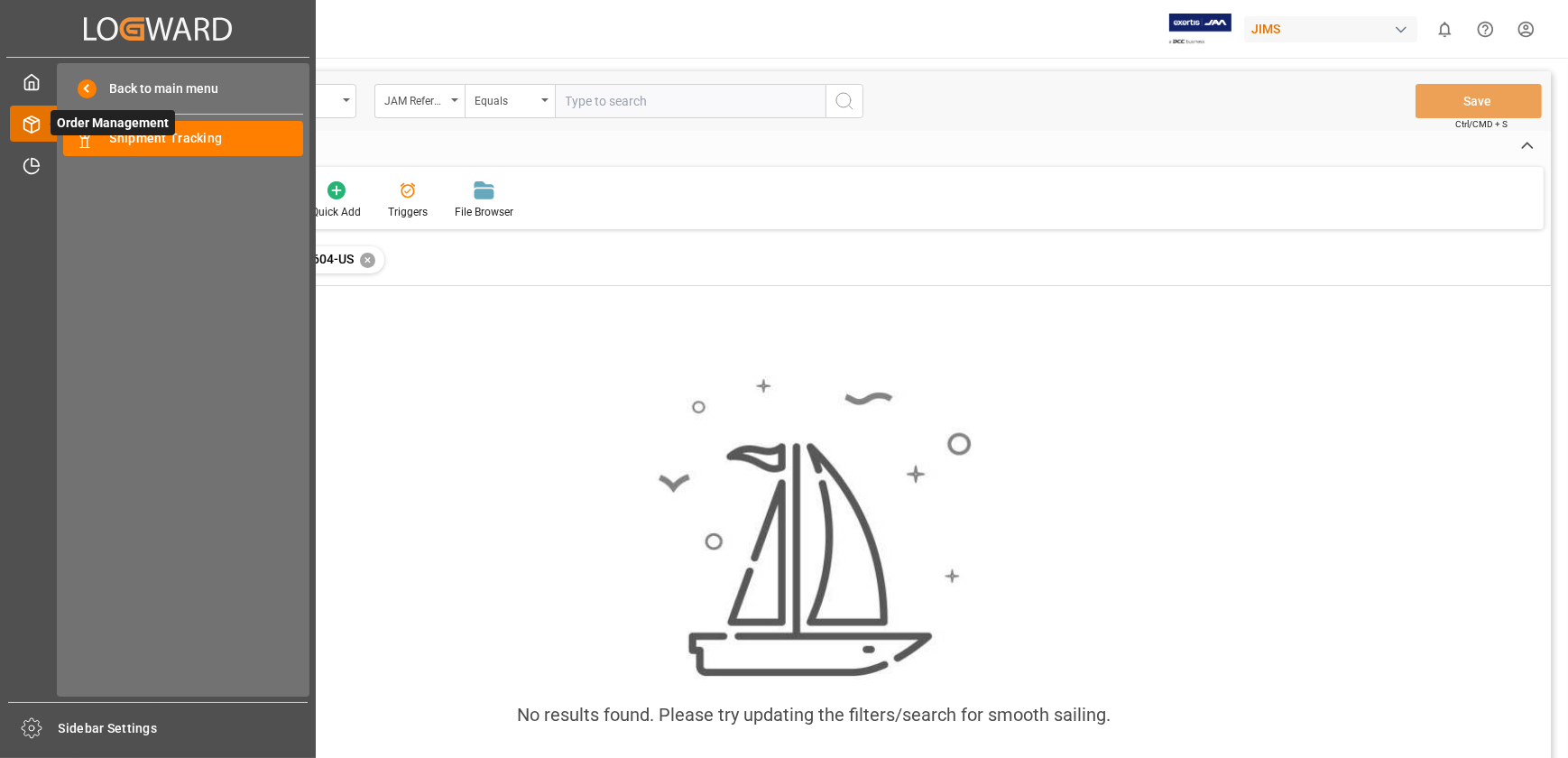
click at [51, 121] on span "Order Management" at bounding box center [113, 122] width 124 height 25
click at [177, 143] on span "Shipment Tracking" at bounding box center [207, 138] width 194 height 19
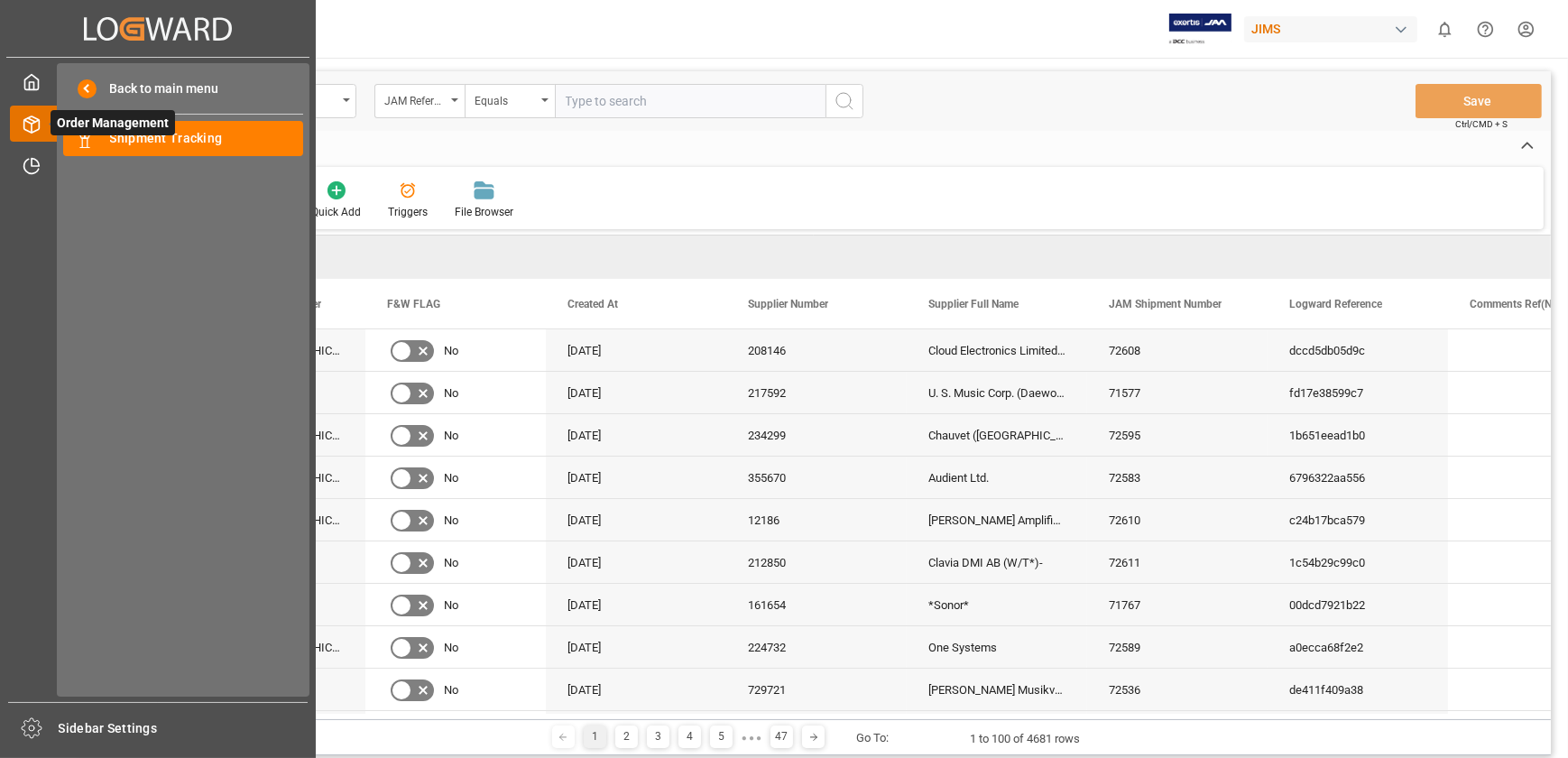
click at [108, 135] on span "Order Management" at bounding box center [113, 122] width 124 height 25
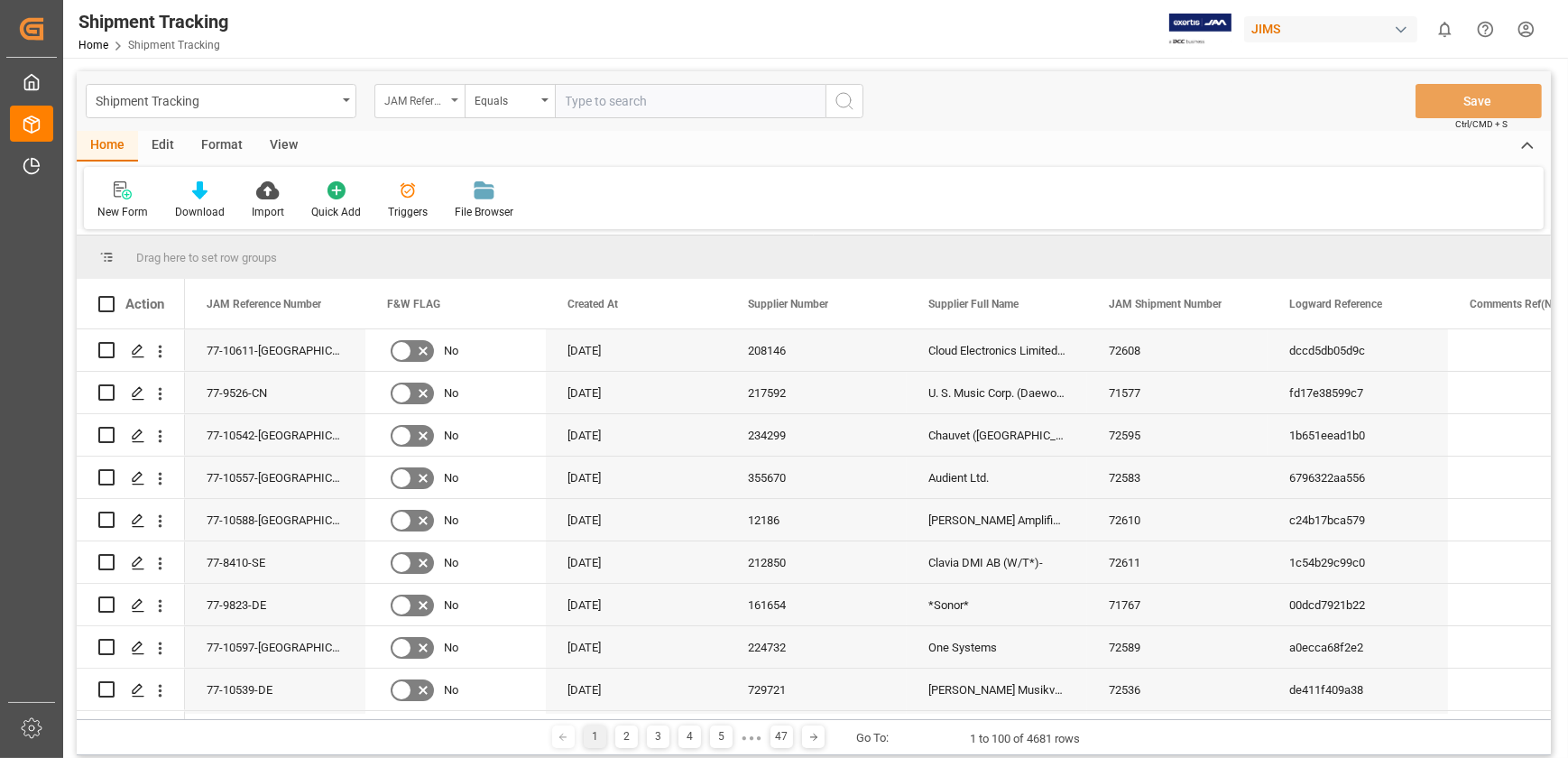
click at [404, 95] on div "JAM Reference Number" at bounding box center [415, 98] width 62 height 21
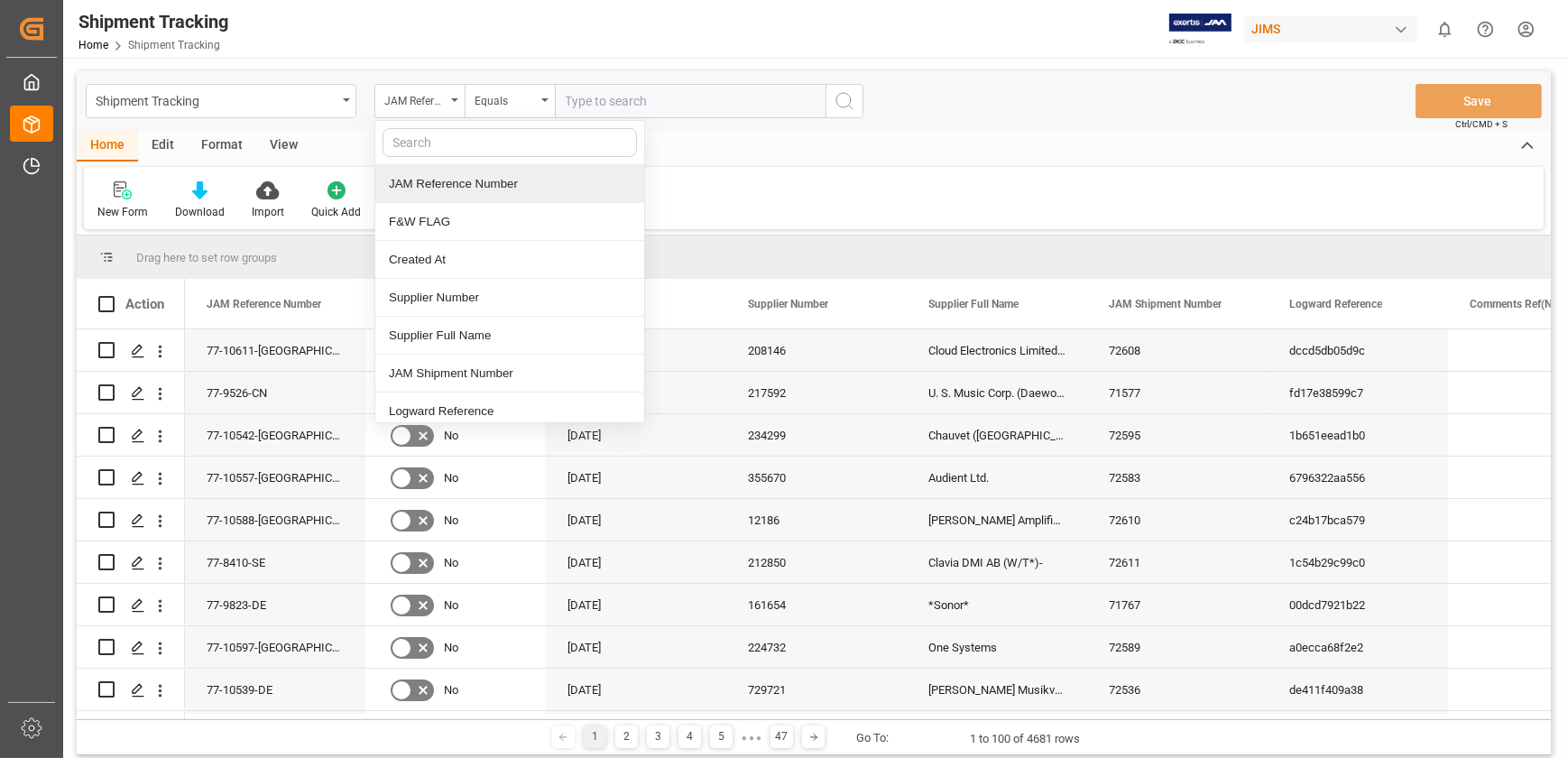
click at [462, 137] on input "text" at bounding box center [510, 142] width 255 height 28
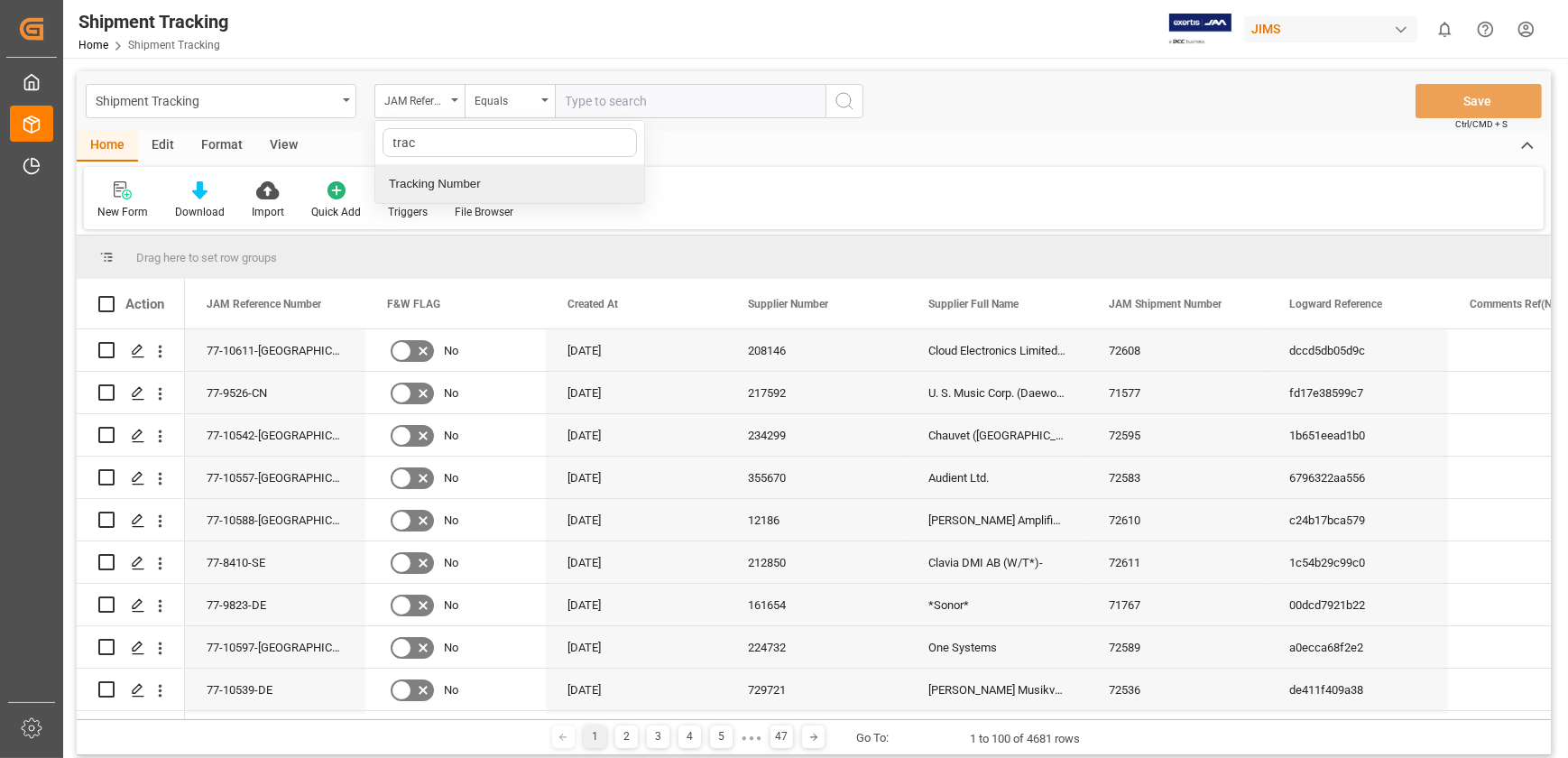
type input "track"
click at [459, 190] on div "Tracking Number" at bounding box center [509, 184] width 269 height 38
click at [568, 98] on input "text" at bounding box center [690, 101] width 270 height 34
click at [594, 100] on input "1Z" at bounding box center [690, 101] width 270 height 34
click at [770, 94] on input "1Z79fw690499705705" at bounding box center [690, 101] width 270 height 34
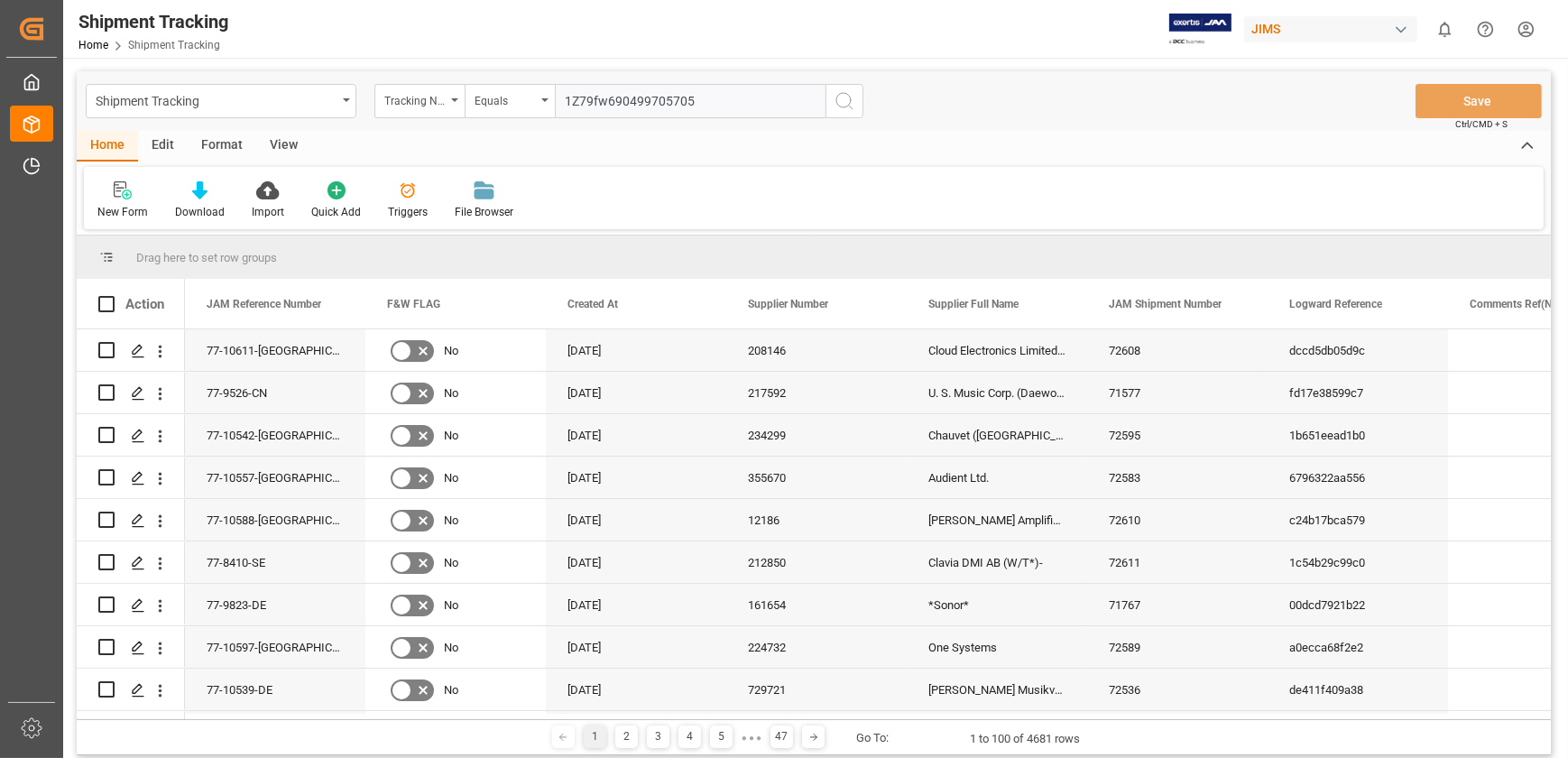
click at [770, 94] on input "1Z79fw690499705705" at bounding box center [690, 101] width 270 height 34
type input "1Z79fw690499705705"
click at [831, 98] on button "search button" at bounding box center [844, 101] width 38 height 34
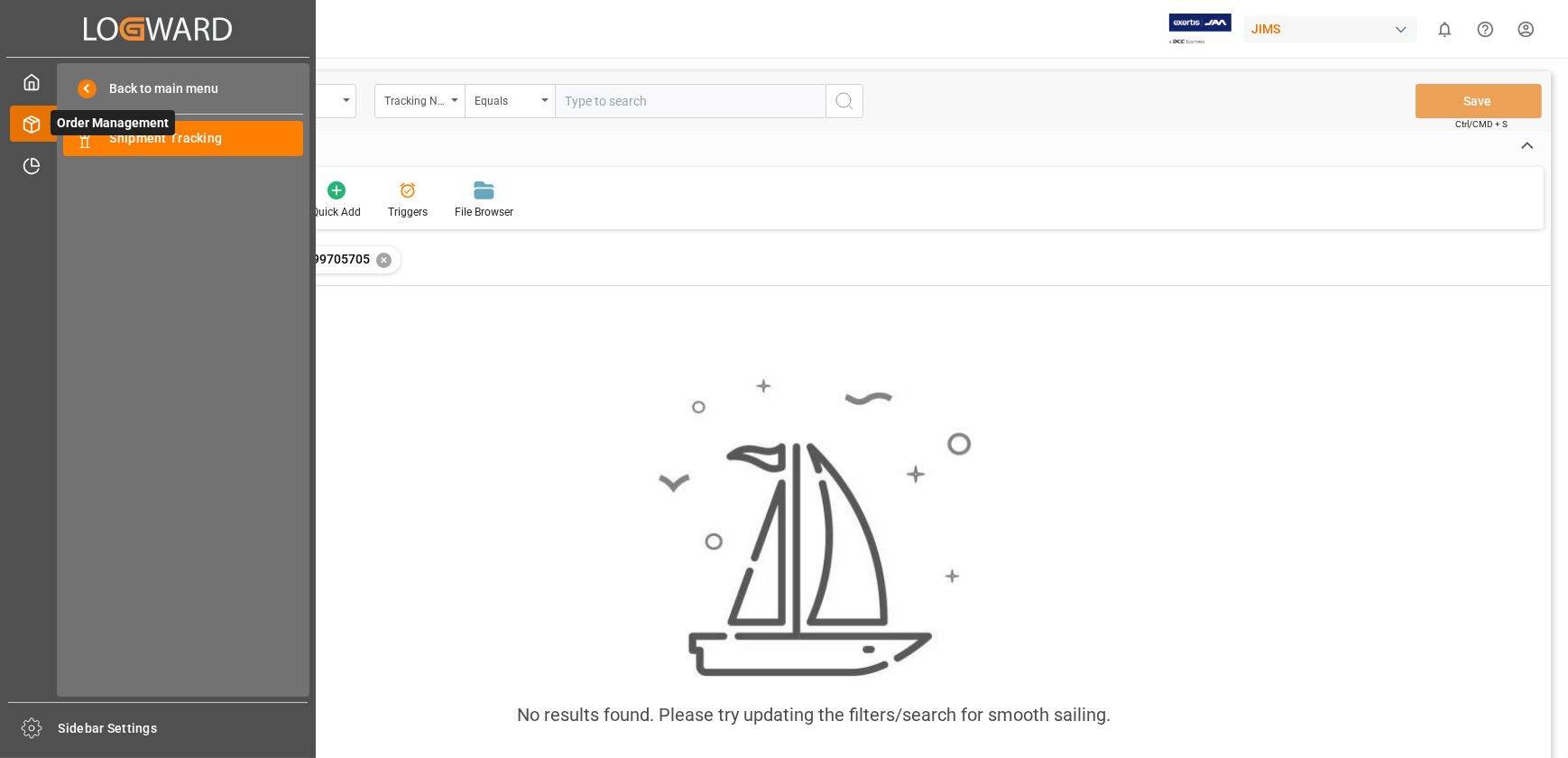
click at [44, 132] on icon at bounding box center [53, 123] width 38 height 38
click at [126, 136] on span "Shipment Tracking" at bounding box center [207, 138] width 194 height 19
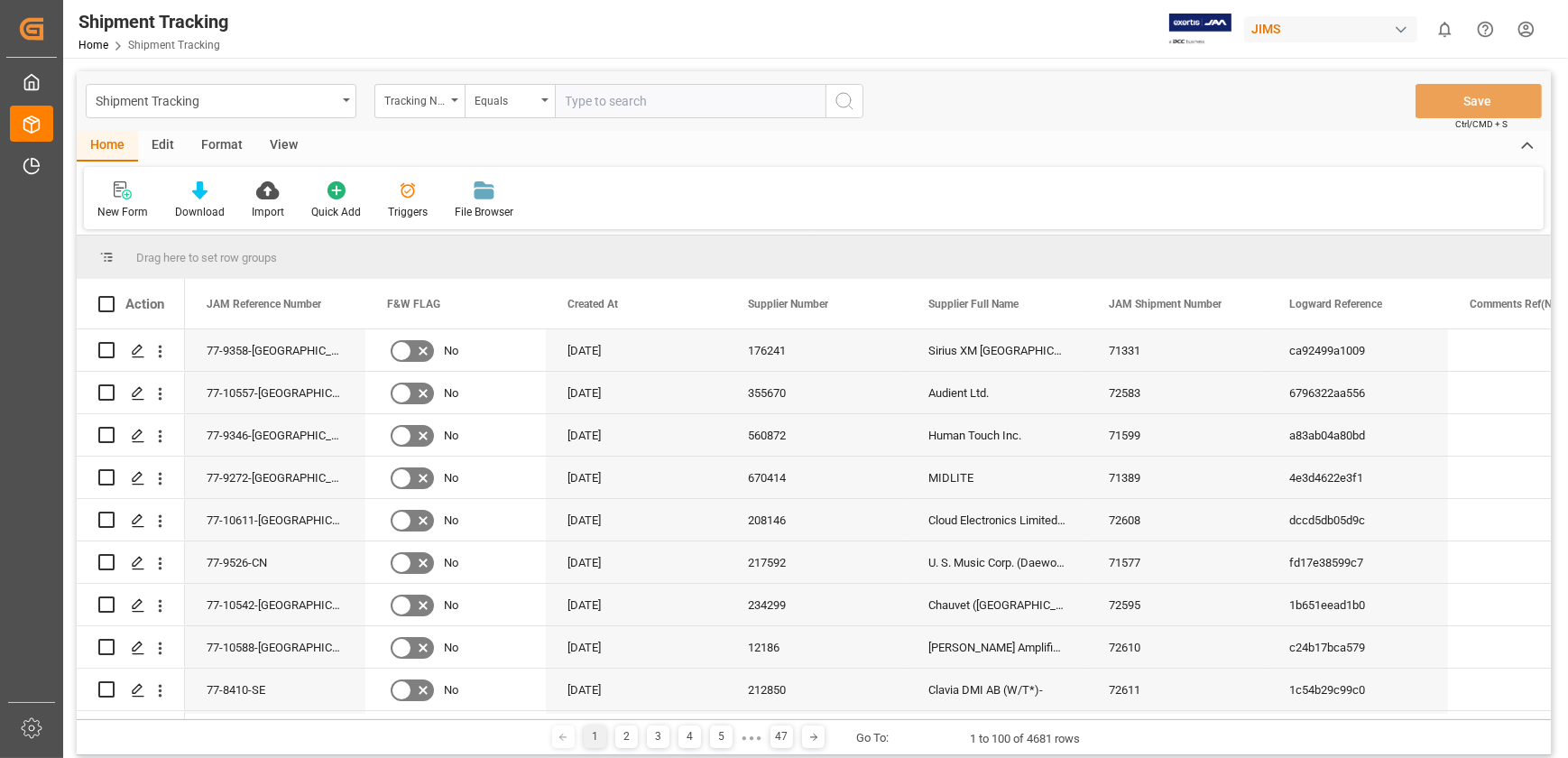
click at [631, 105] on input "text" at bounding box center [690, 101] width 270 height 34
type input "1z7158420406350250"
click at [853, 103] on icon "search button" at bounding box center [844, 101] width 22 height 22
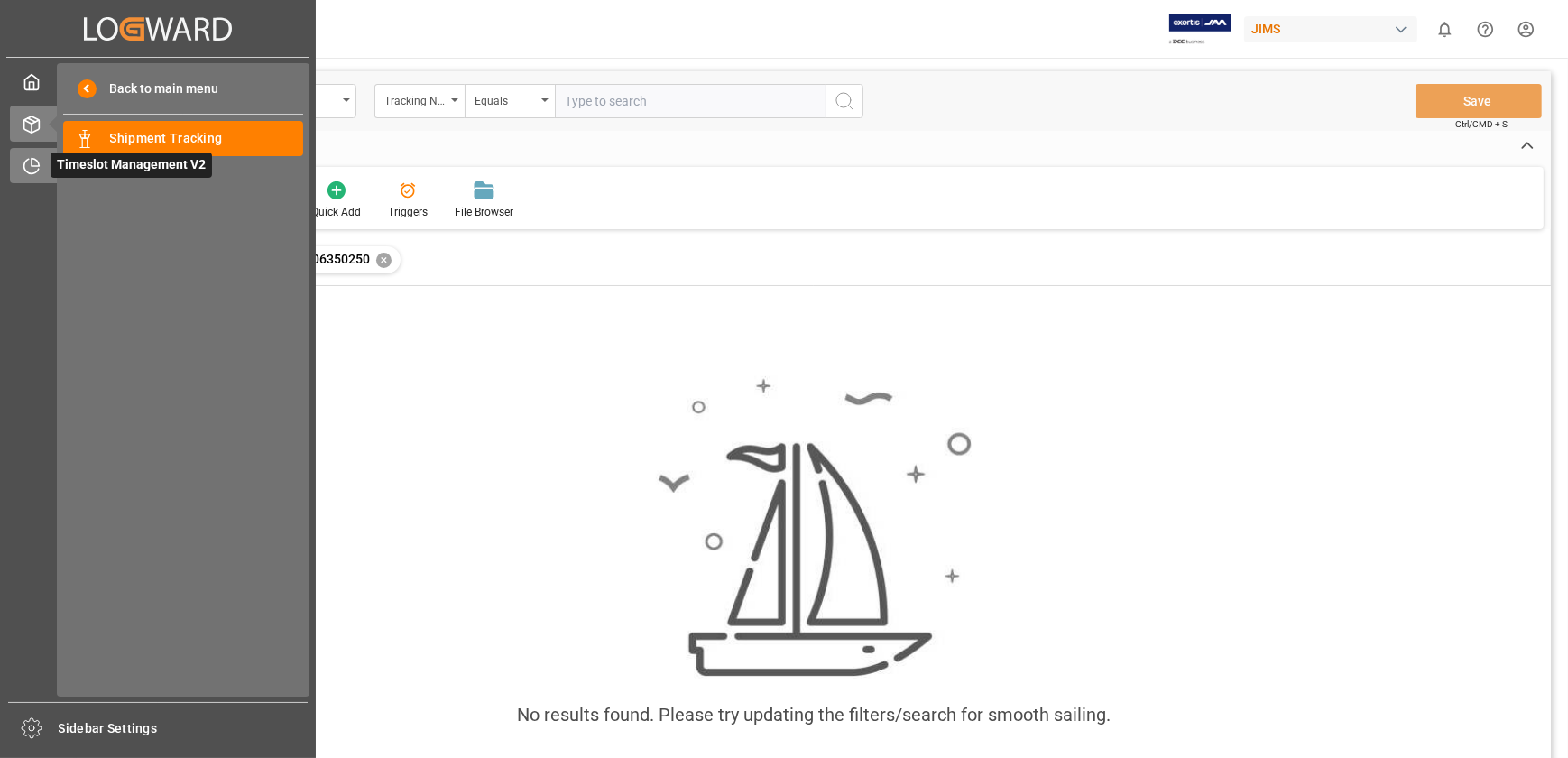
click at [35, 154] on div "Timeslot Management V2 Timeslot Management V2" at bounding box center [158, 166] width 296 height 35
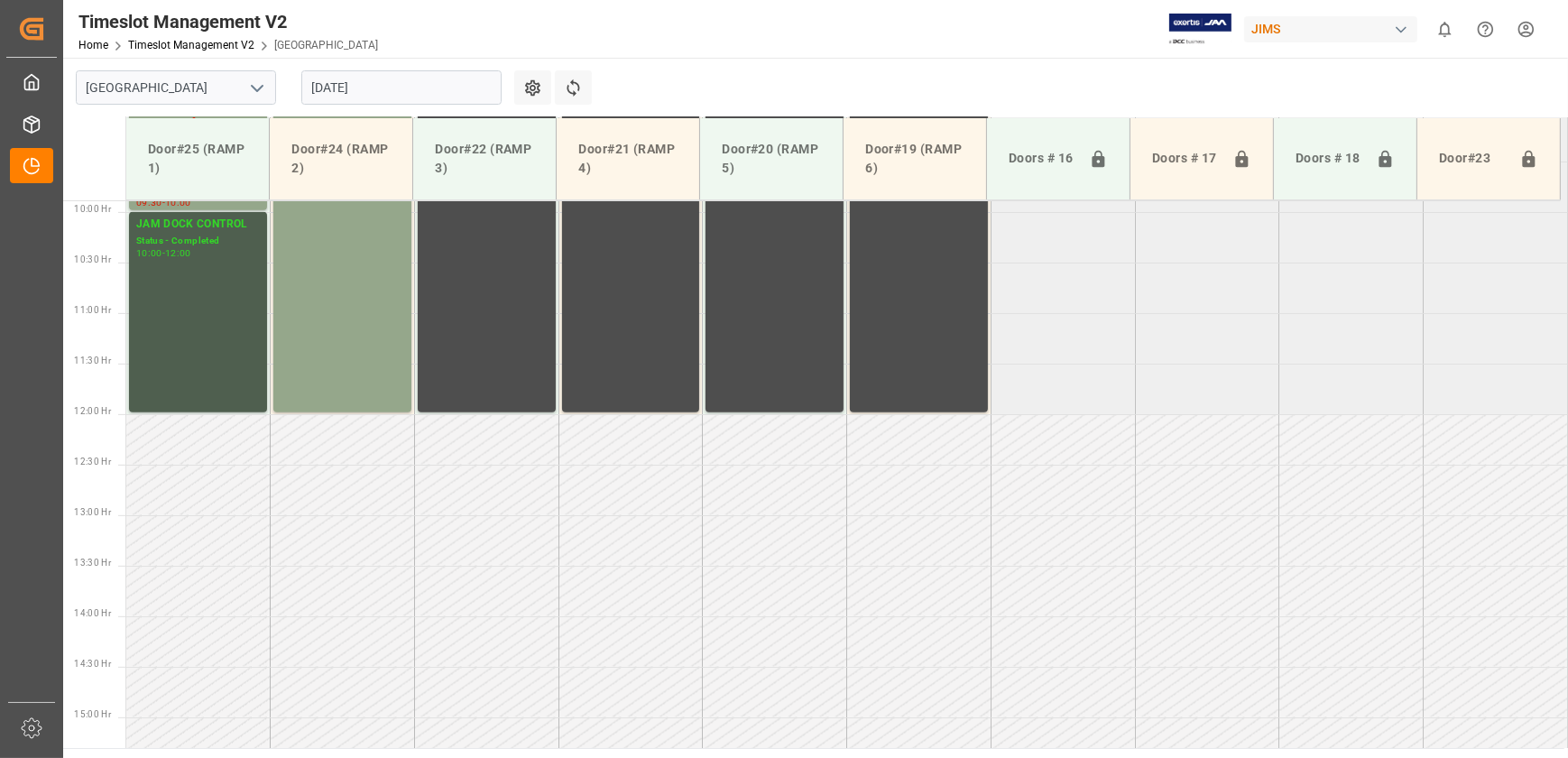
click at [423, 81] on input "[DATE]" at bounding box center [402, 87] width 201 height 34
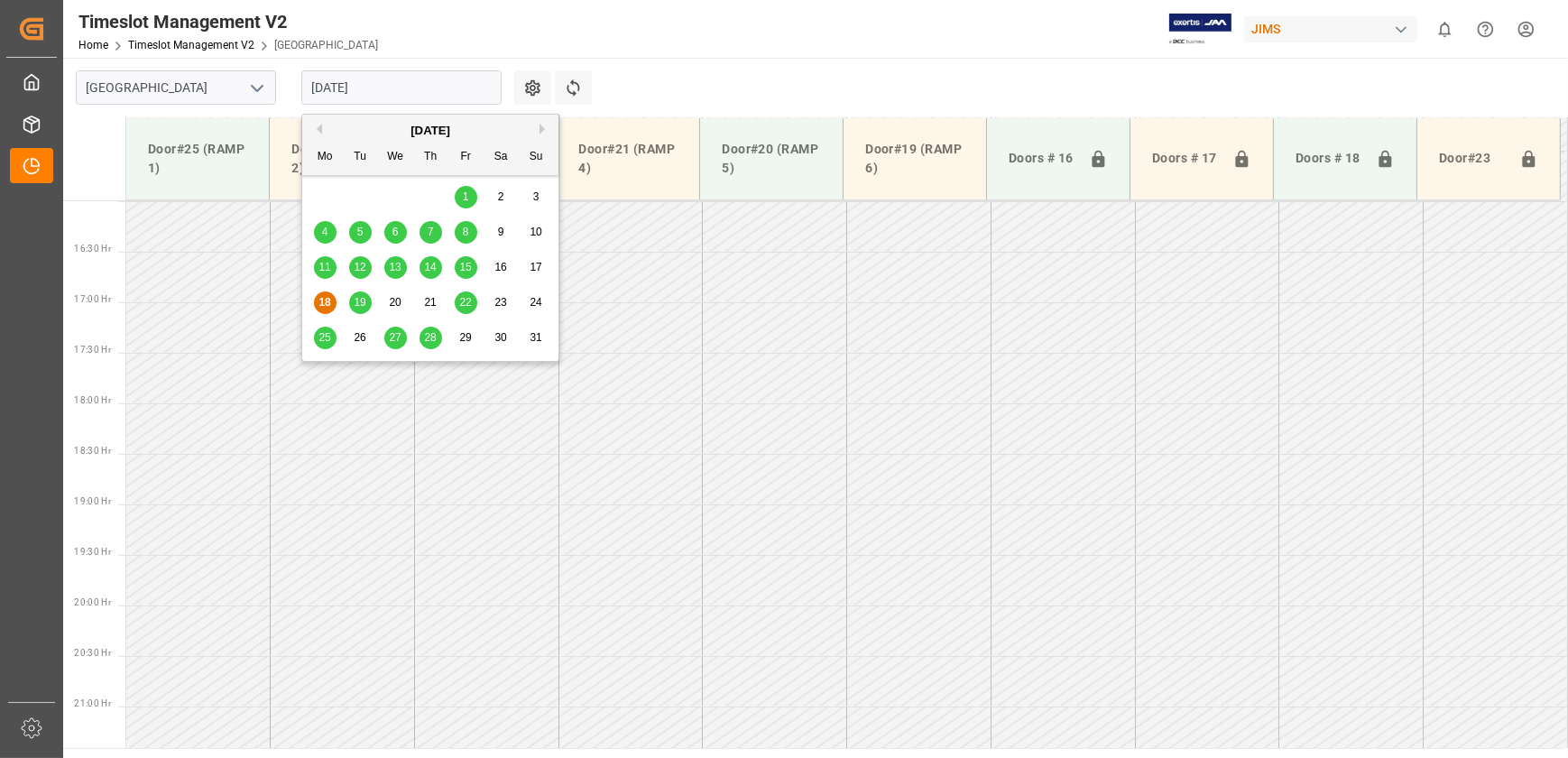
scroll to position [1624, 0]
click at [360, 300] on span "19" at bounding box center [359, 302] width 12 height 13
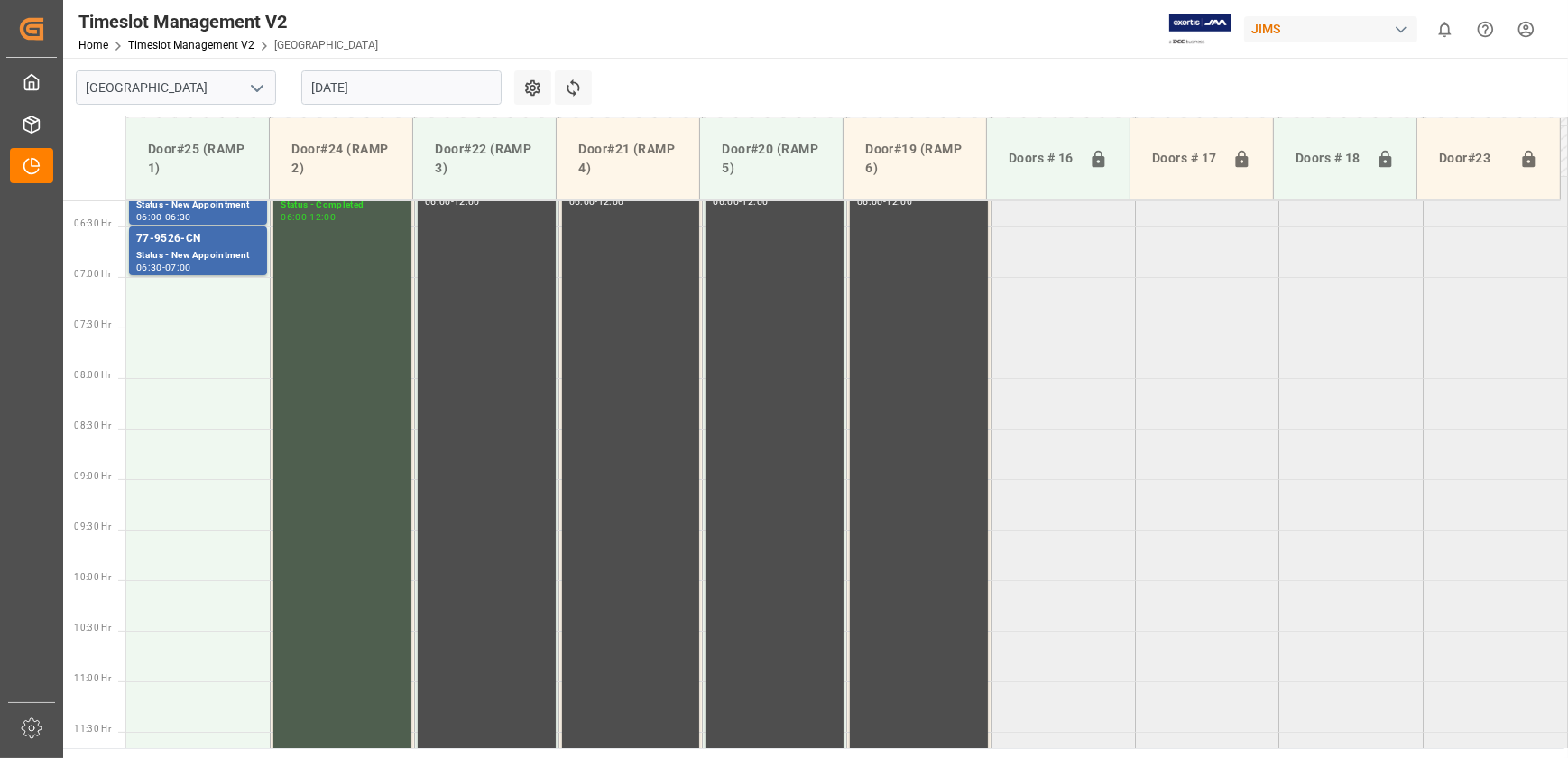
scroll to position [303, 0]
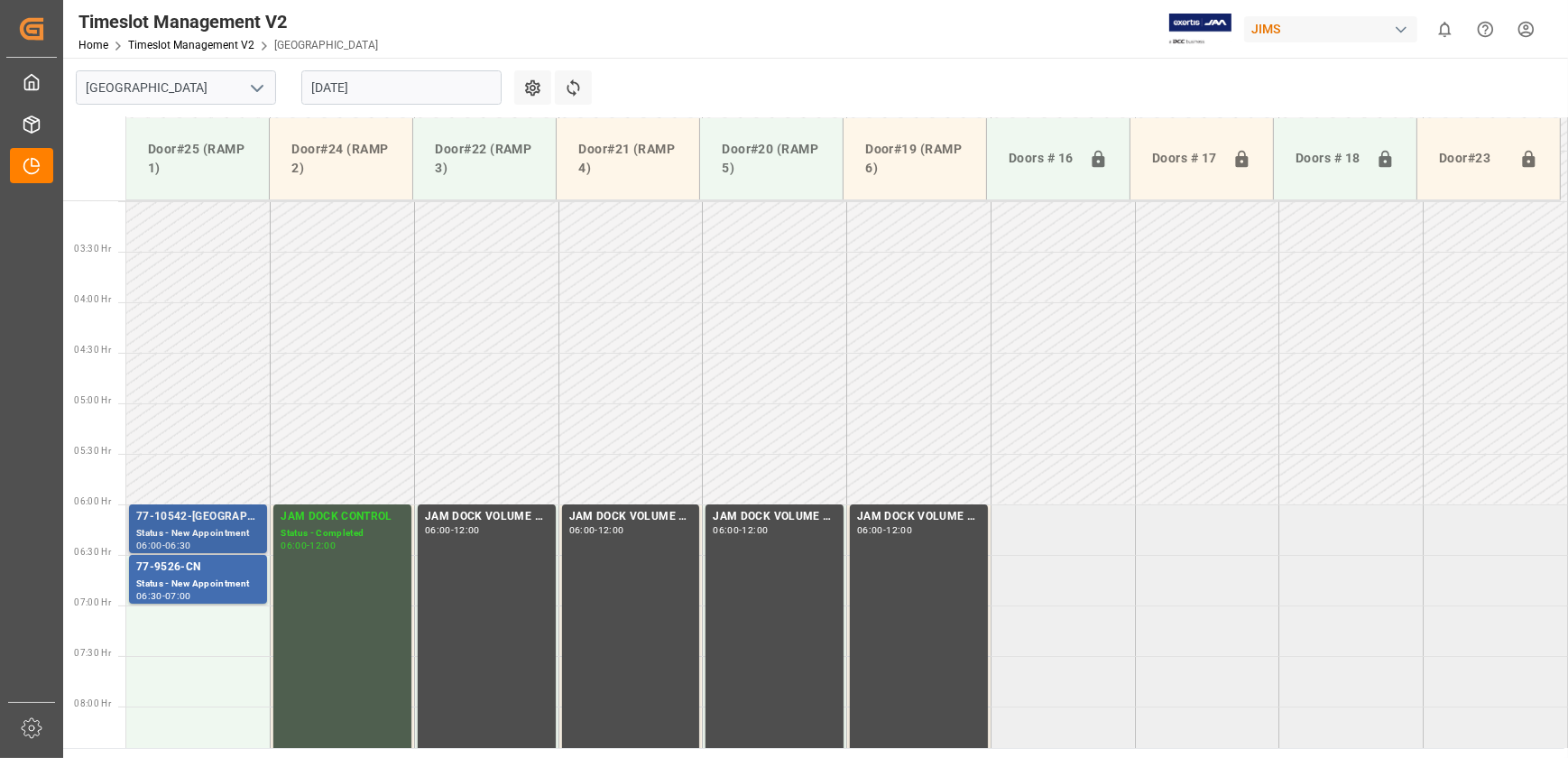
click at [230, 526] on div "Status - New Appointment" at bounding box center [198, 534] width 123 height 16
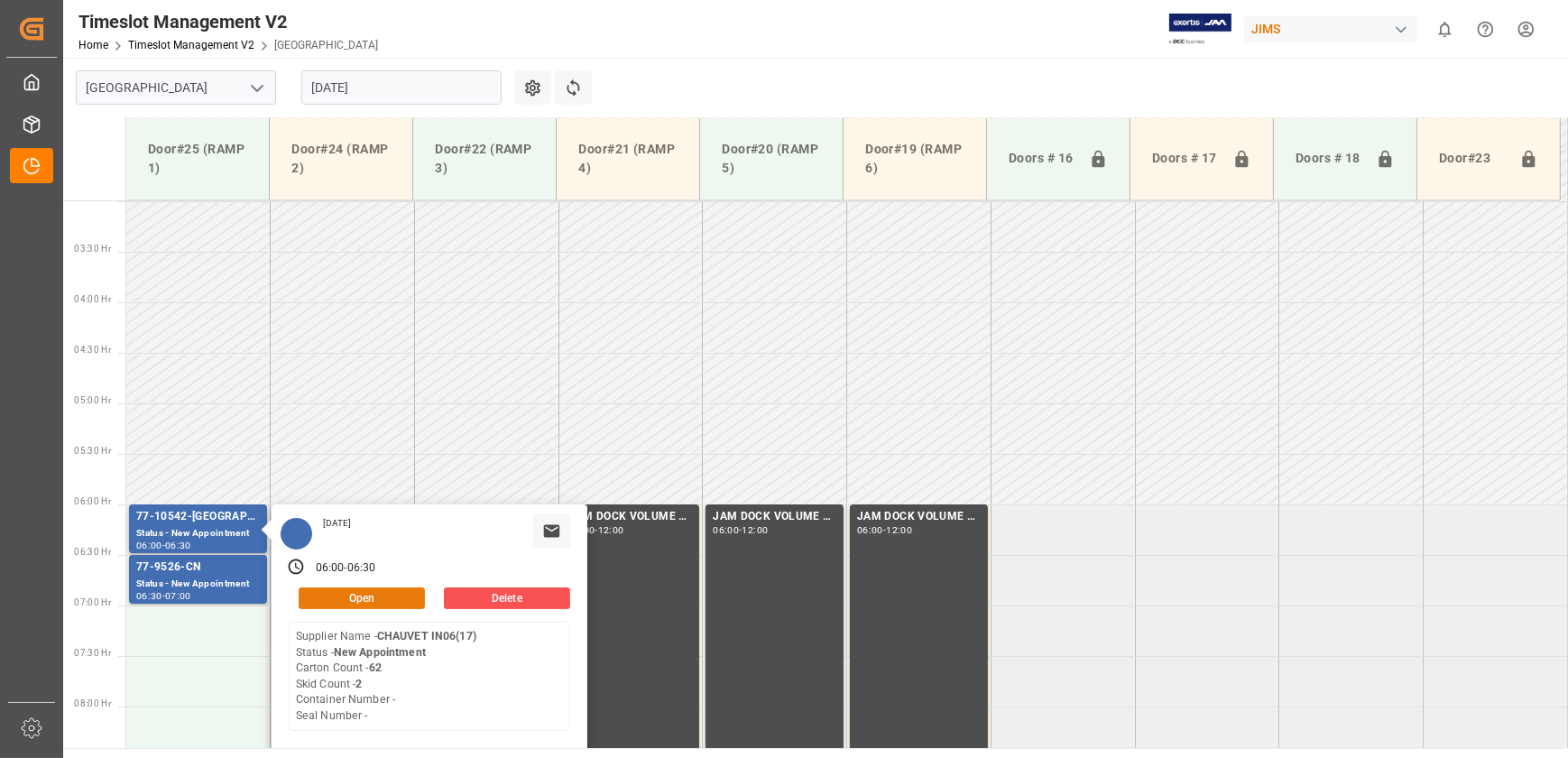
click at [360, 588] on button "Open" at bounding box center [361, 598] width 126 height 22
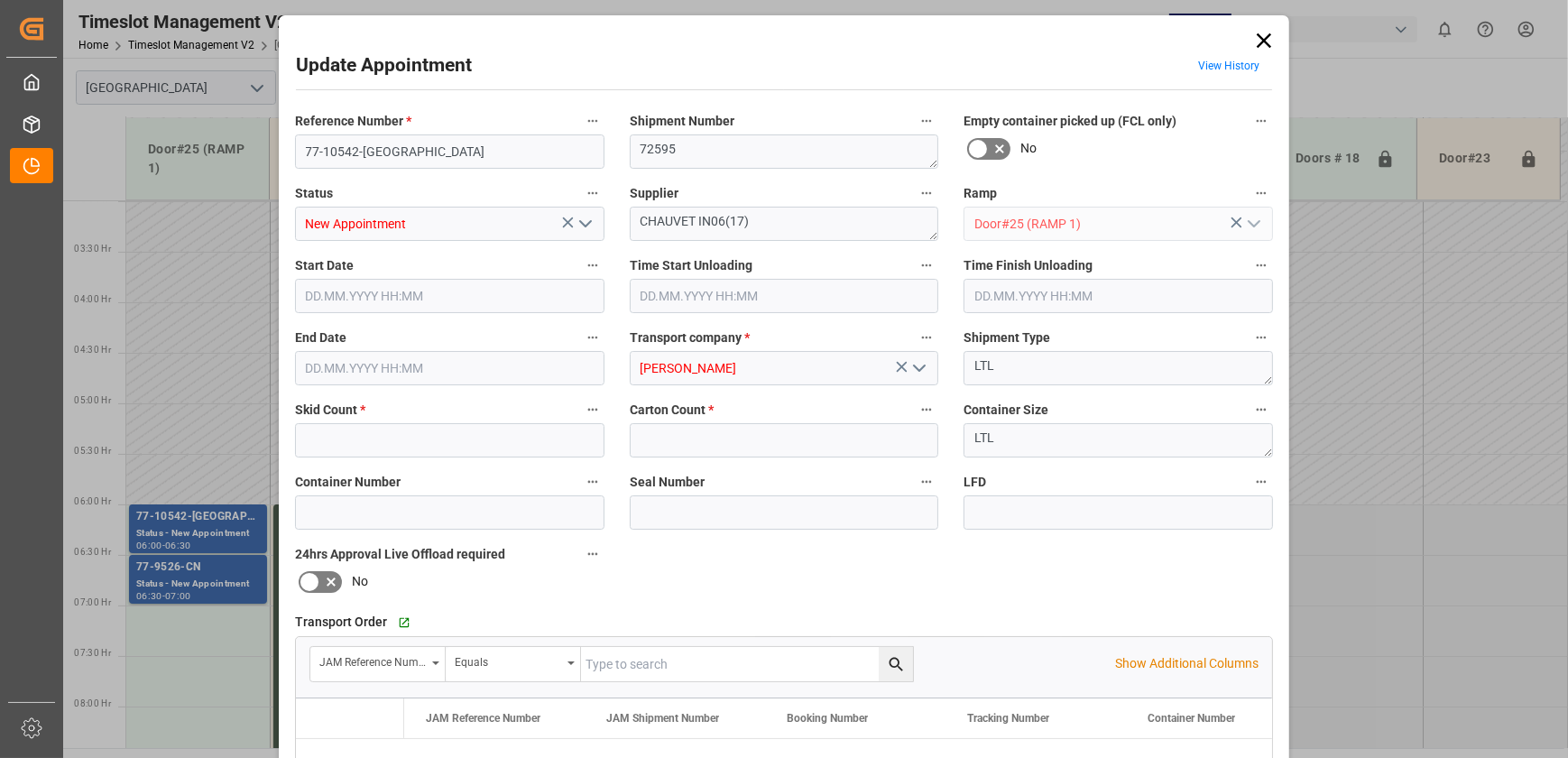
type input "2"
type input "62"
type input "[DATE] 06:00"
type input "[DATE] 06:30"
type input "[DATE] 21:55"
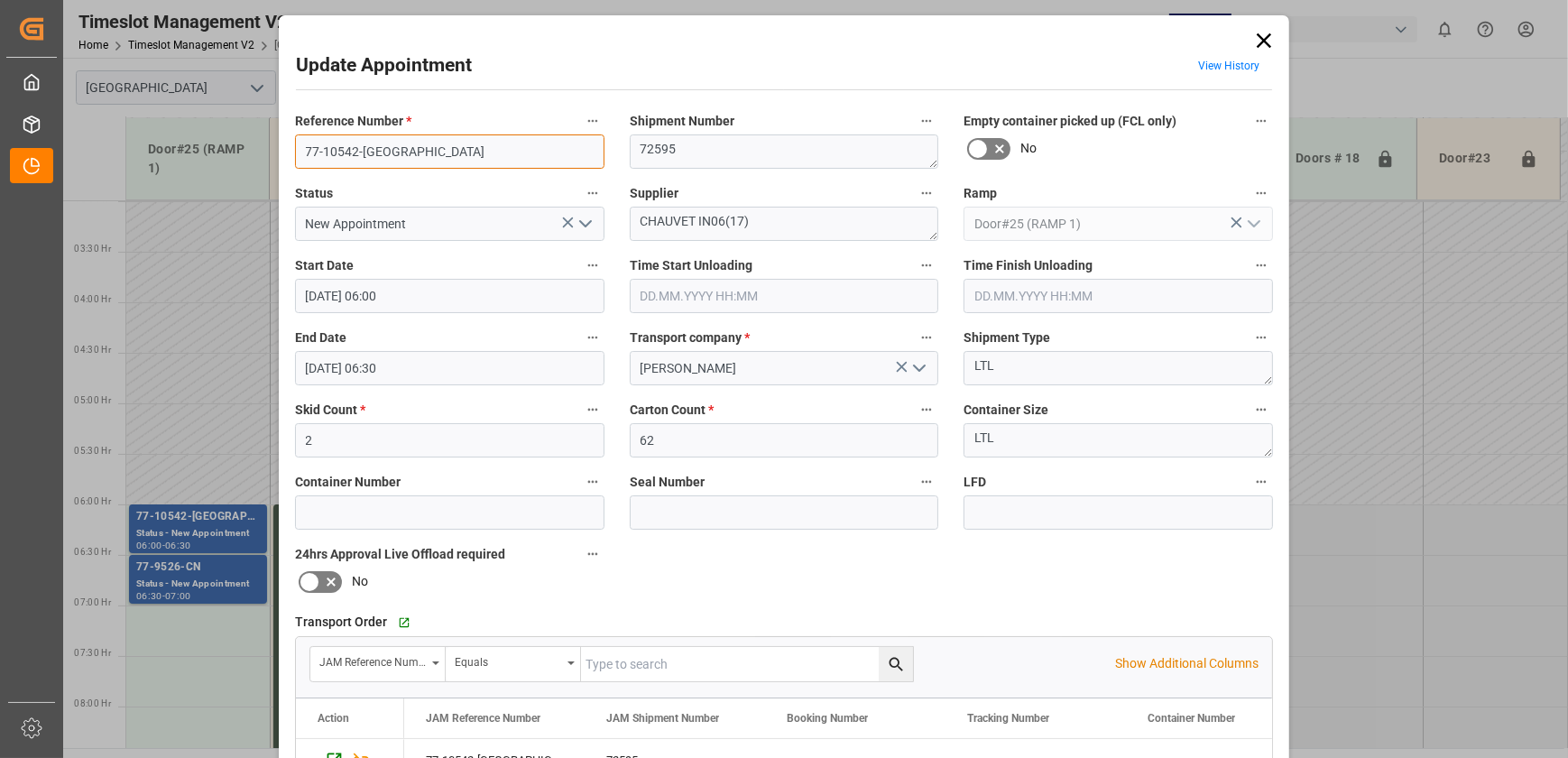
click at [469, 144] on input "77-10542-[GEOGRAPHIC_DATA]" at bounding box center [450, 151] width 309 height 34
click at [742, 150] on textarea "72595" at bounding box center [784, 151] width 309 height 34
click at [677, 221] on textarea "CHAUVET IN06(17)" at bounding box center [784, 223] width 309 height 34
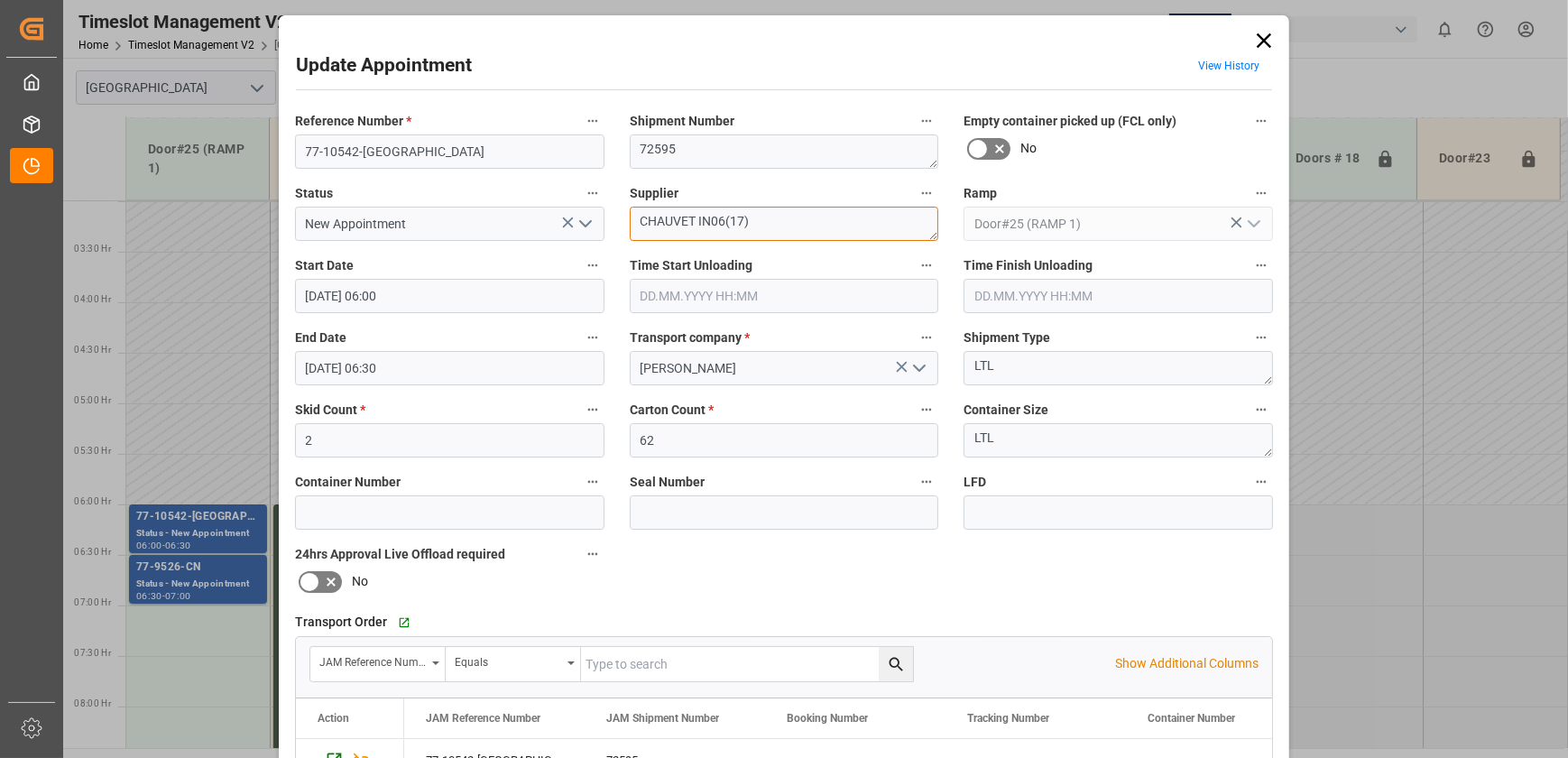
click at [677, 221] on textarea "CHAUVET IN06(17)" at bounding box center [784, 223] width 309 height 34
drag, startPoint x: 1259, startPoint y: 36, endPoint x: 1027, endPoint y: 185, distance: 275.7
click at [1259, 36] on icon at bounding box center [1264, 41] width 25 height 25
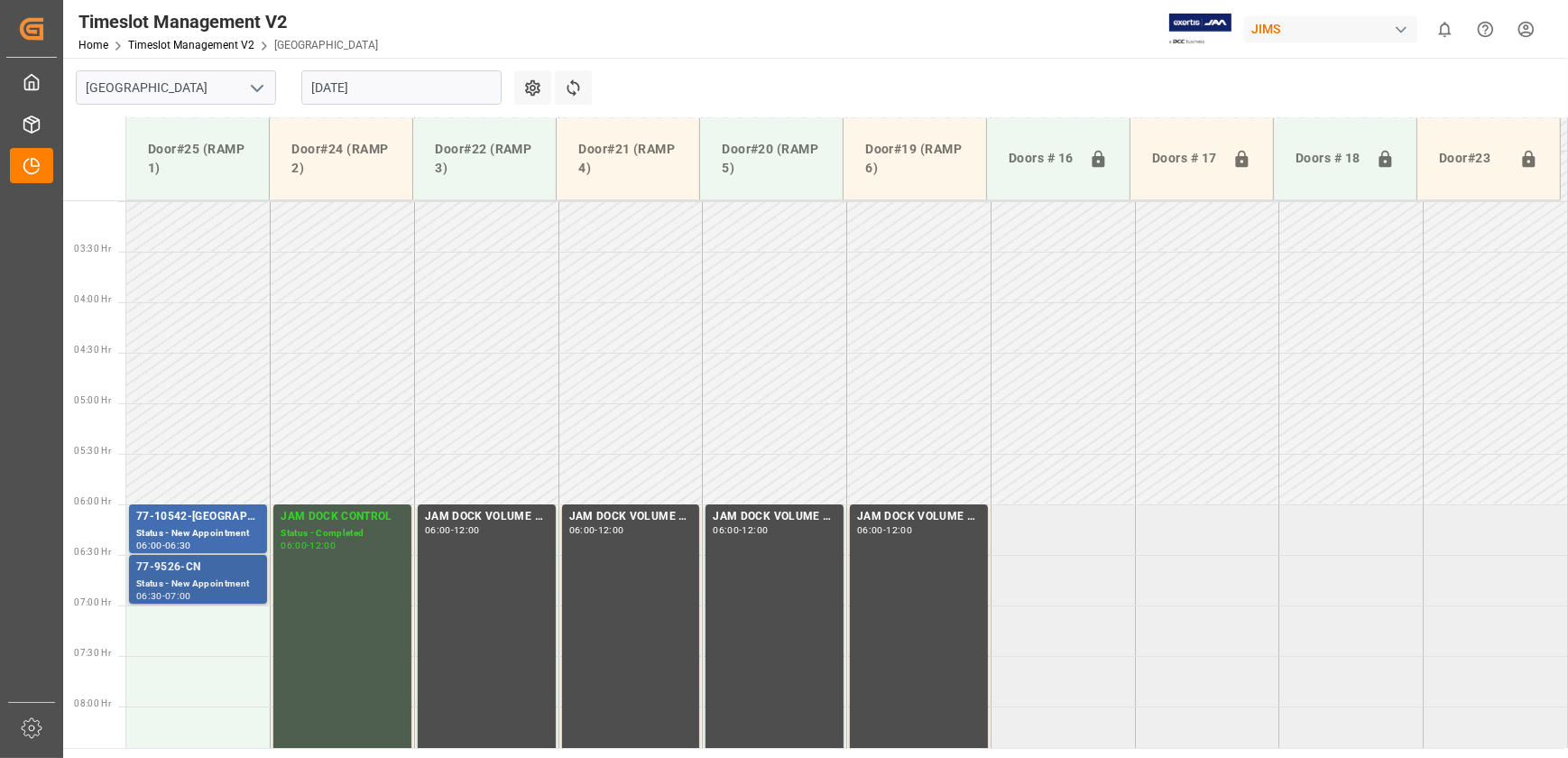
click at [203, 563] on div "77-9526-CN" at bounding box center [198, 567] width 123 height 18
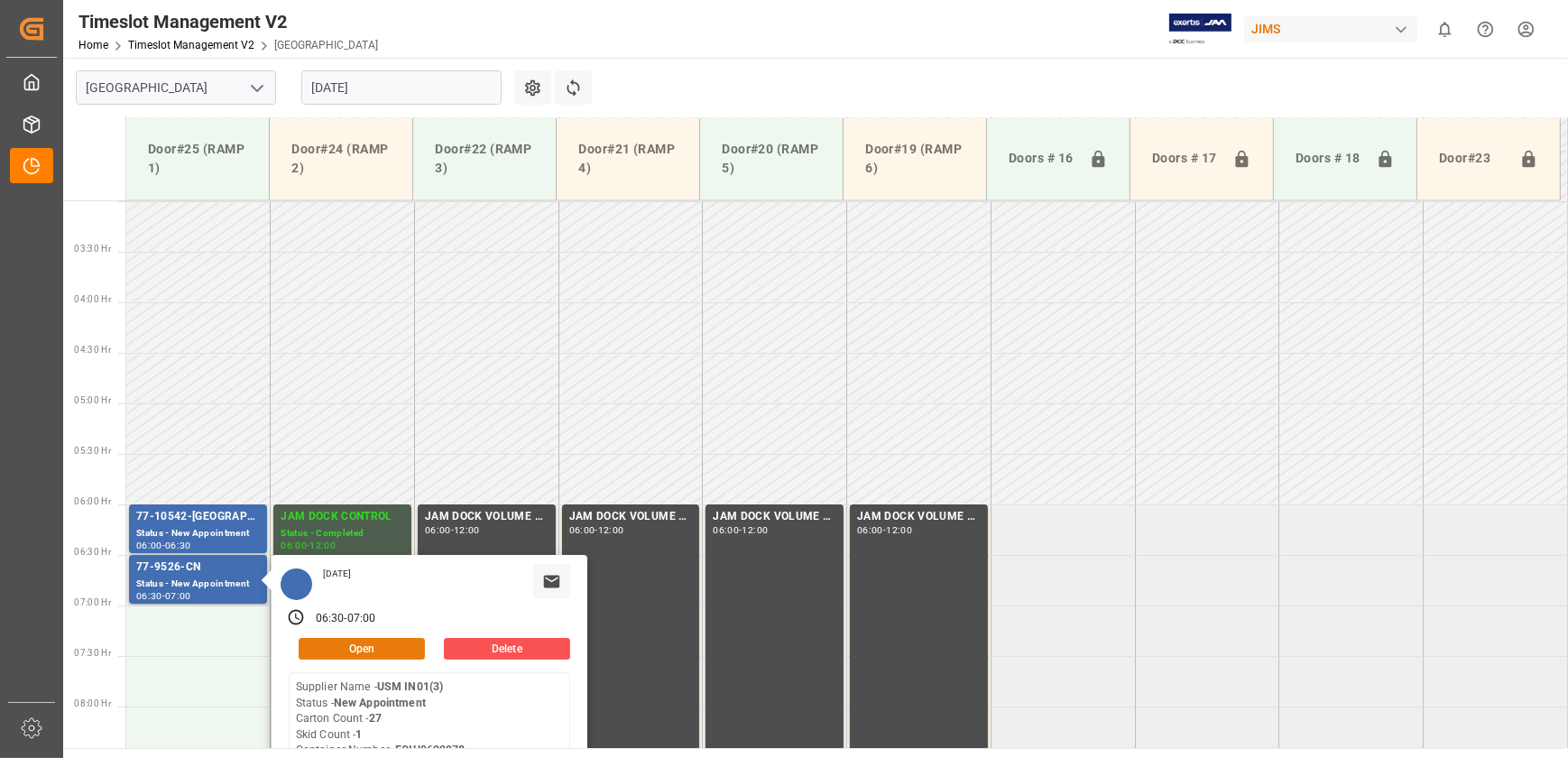
click at [341, 646] on button "Open" at bounding box center [361, 648] width 126 height 22
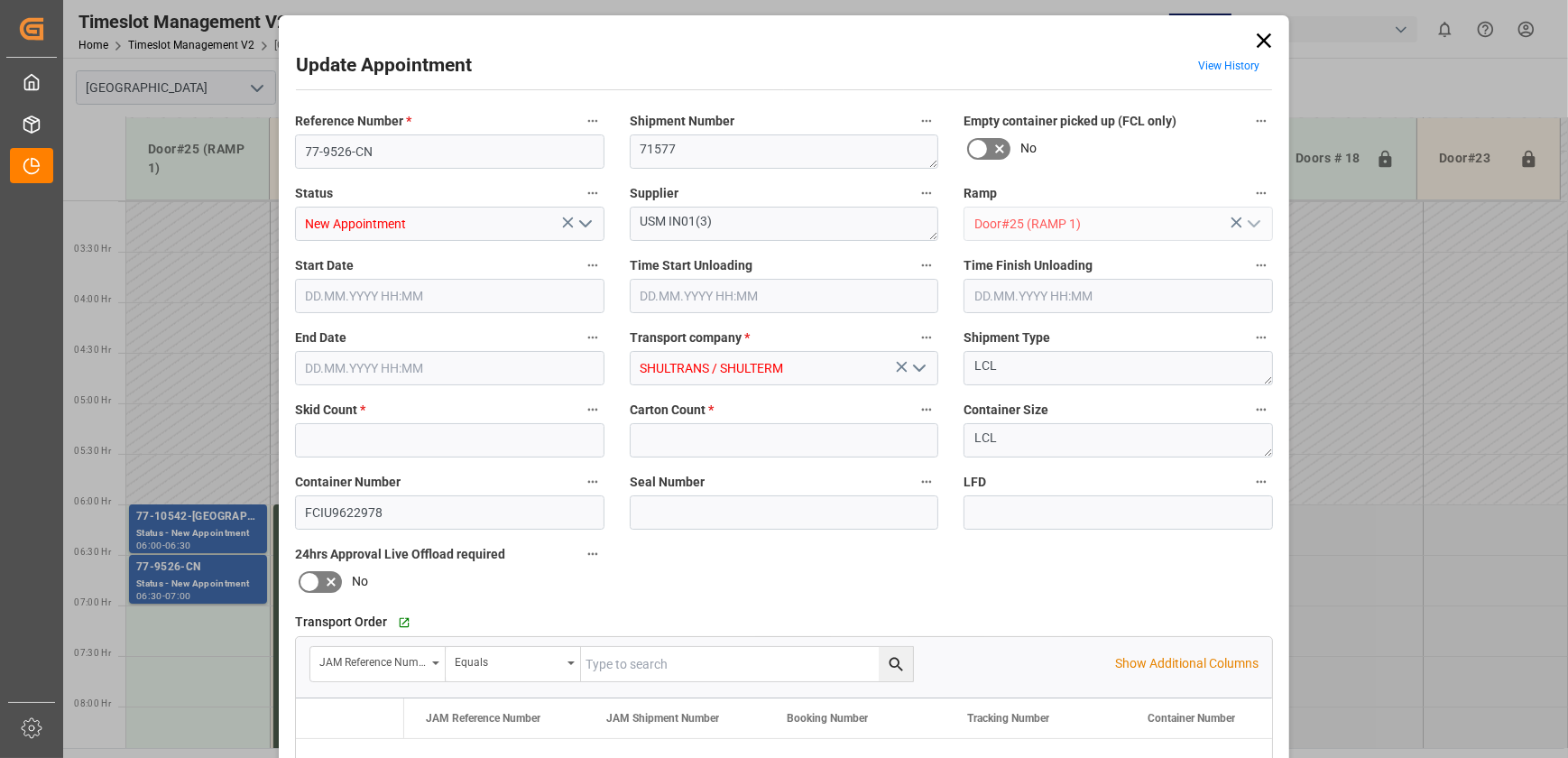
type input "1"
type input "27"
type input "[DATE] 06:30"
type input "[DATE] 07:00"
type input "[DATE] 19:27"
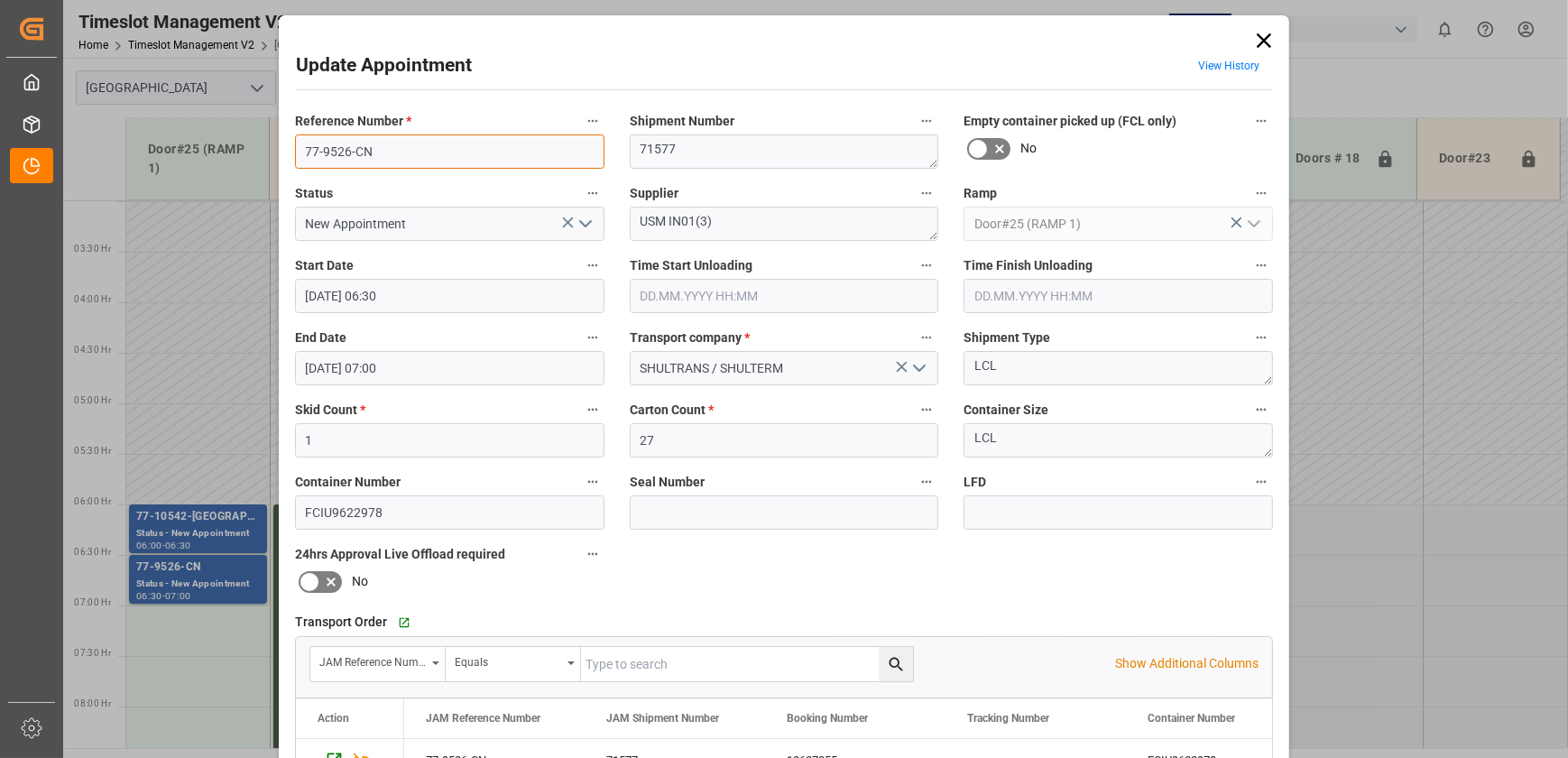
click at [379, 148] on input "77-9526-CN" at bounding box center [450, 151] width 309 height 34
drag, startPoint x: 1266, startPoint y: 39, endPoint x: 959, endPoint y: 7, distance: 308.7
click at [1265, 39] on icon at bounding box center [1264, 41] width 25 height 25
